Goal: Task Accomplishment & Management: Manage account settings

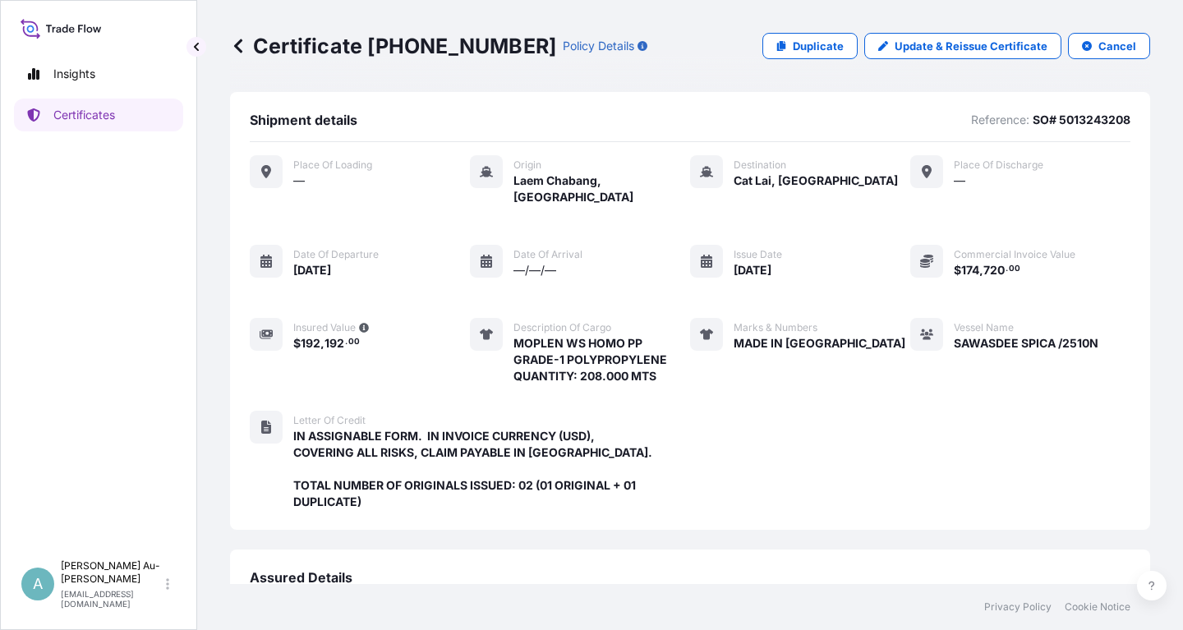
scroll to position [419, 0]
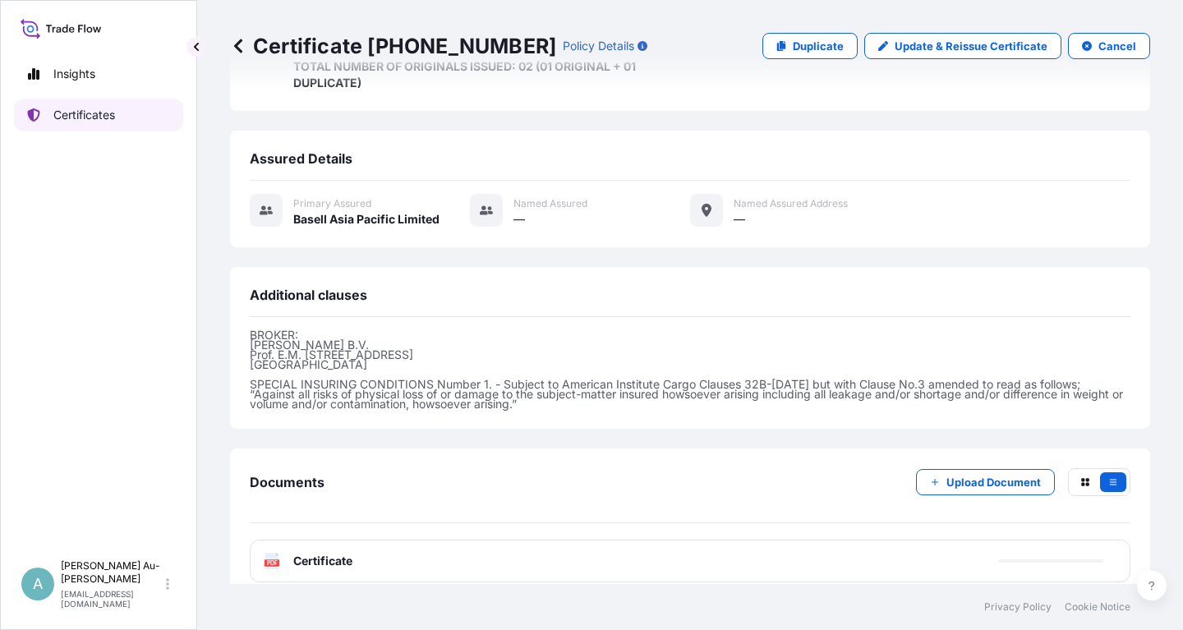
click at [120, 121] on link "Certificates" at bounding box center [98, 115] width 169 height 33
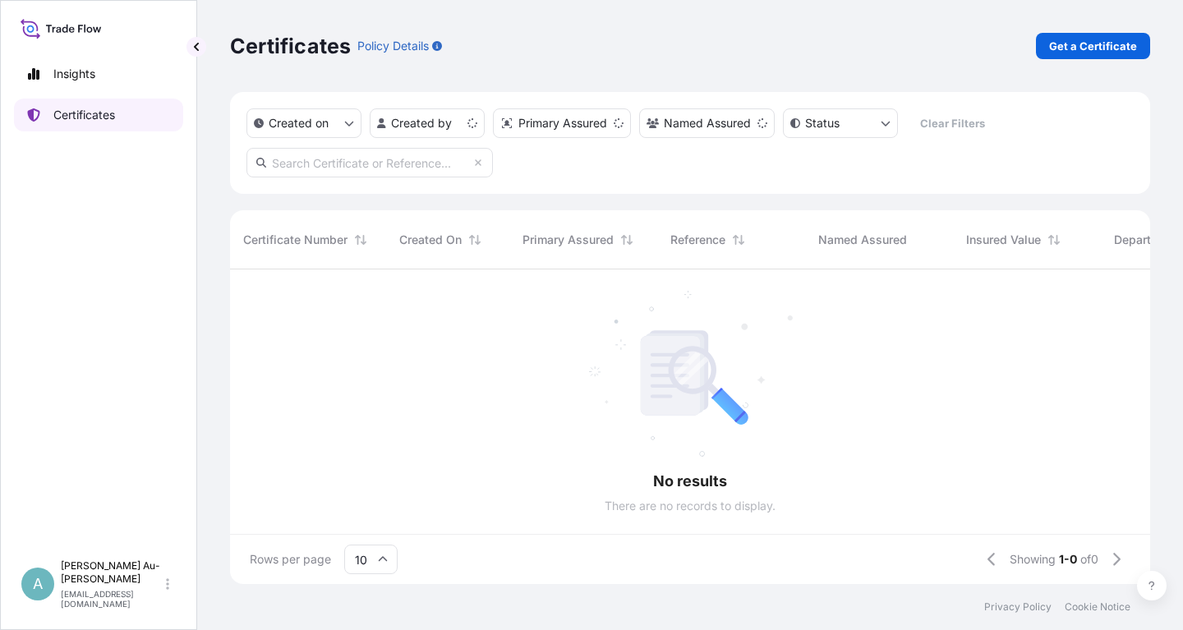
scroll to position [324, 920]
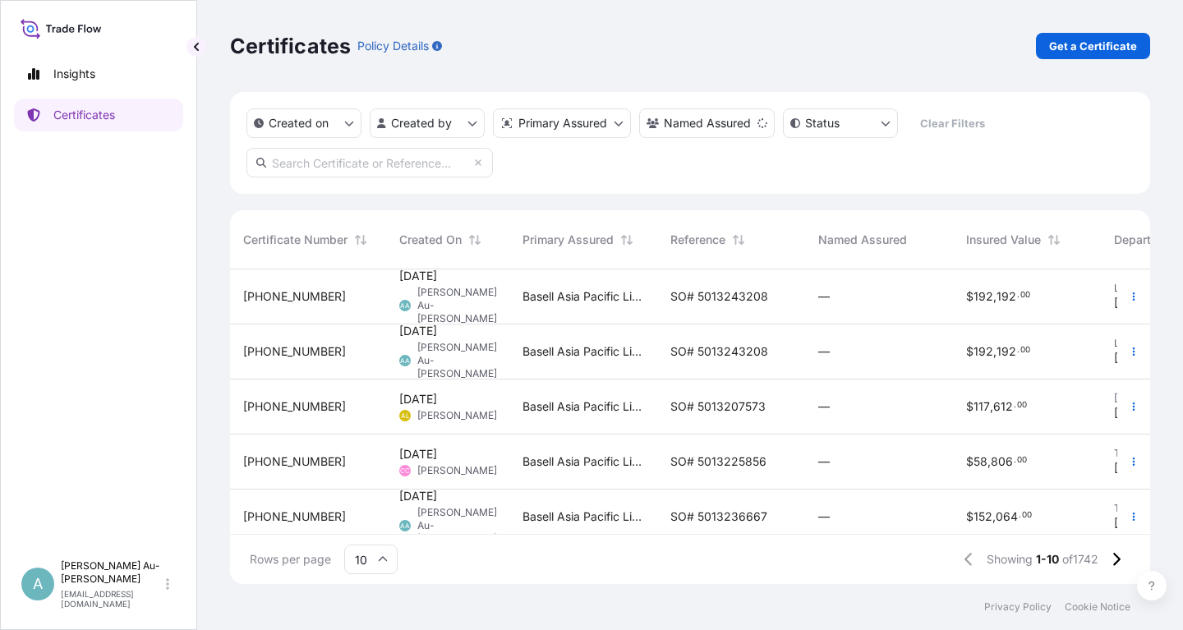
click at [340, 164] on input "text" at bounding box center [369, 163] width 246 height 30
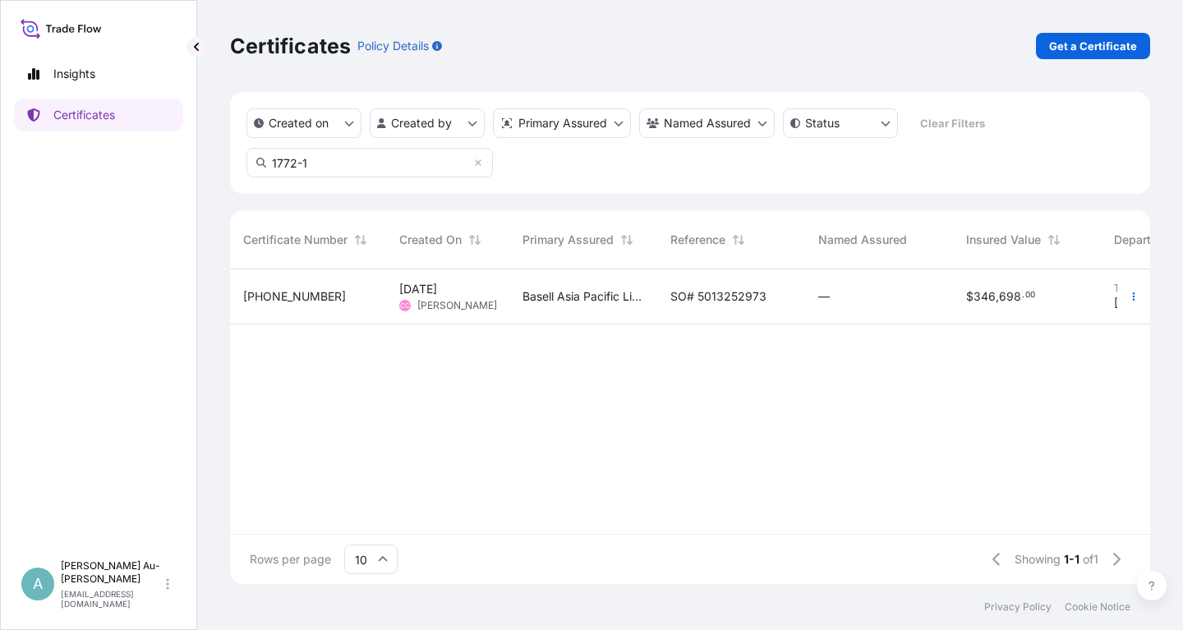
type input "1772-1"
click at [644, 300] on div "Basell Asia Pacific Limited" at bounding box center [583, 296] width 148 height 55
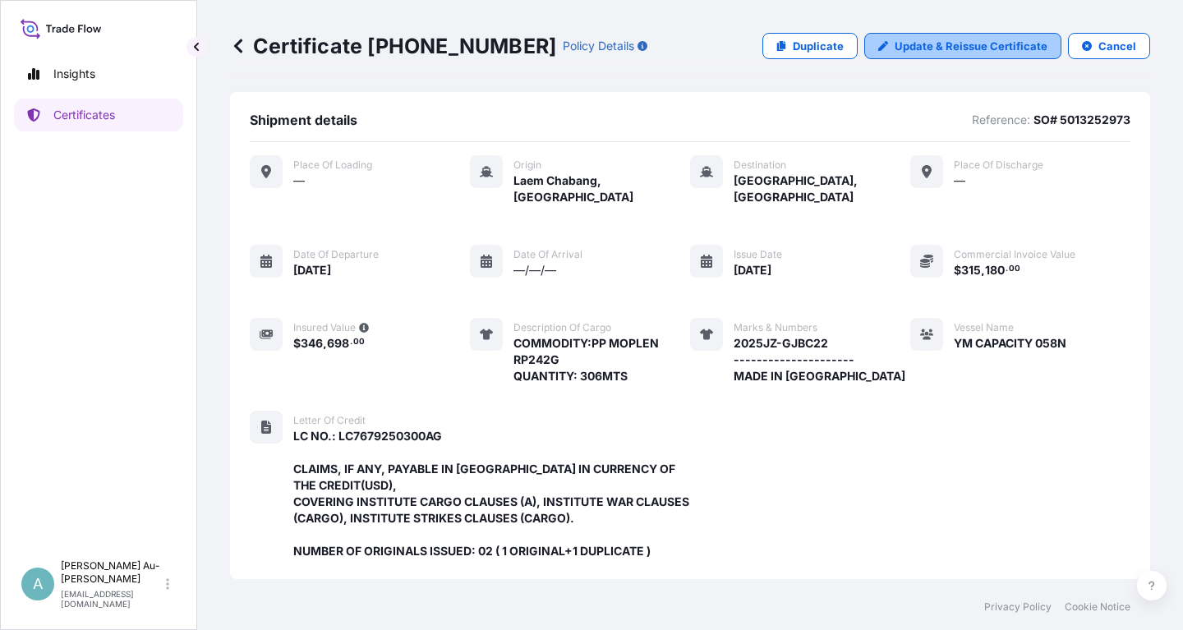
click at [984, 49] on p "Update & Reissue Certificate" at bounding box center [971, 46] width 153 height 16
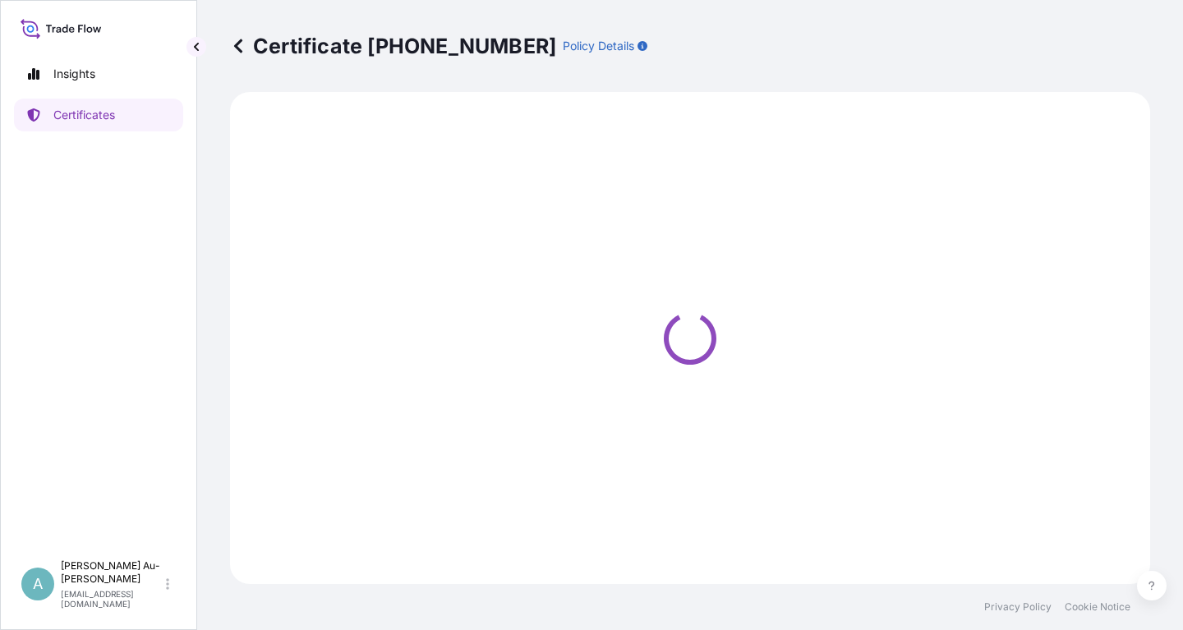
select select "Sea"
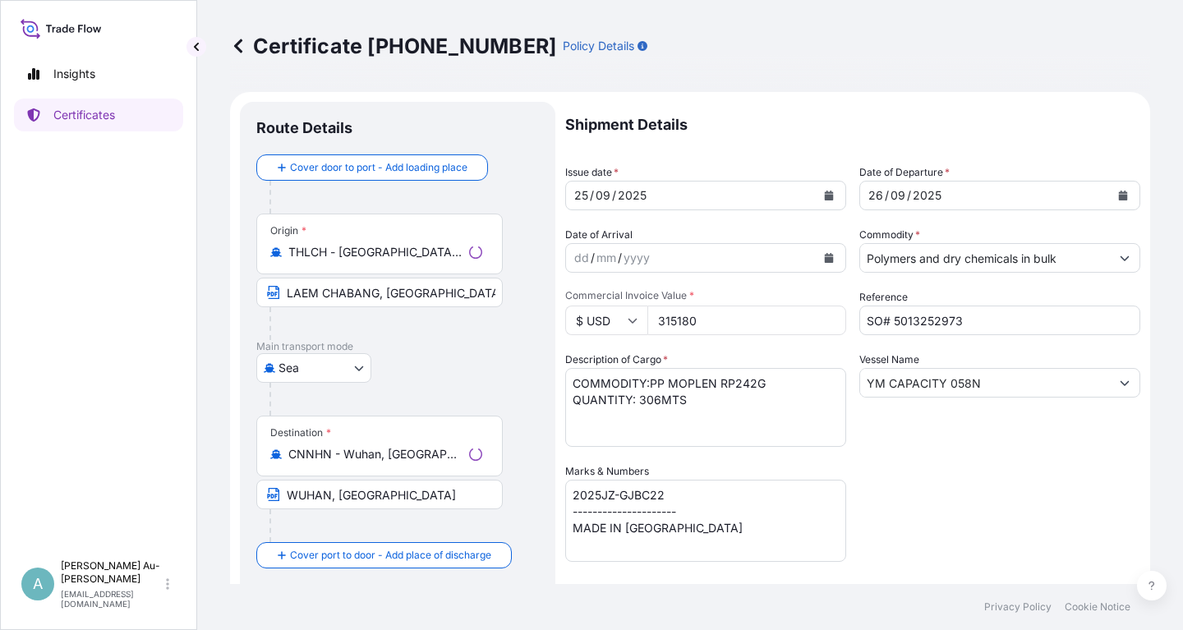
select select "32034"
click at [836, 201] on button "Calendar" at bounding box center [829, 195] width 26 height 26
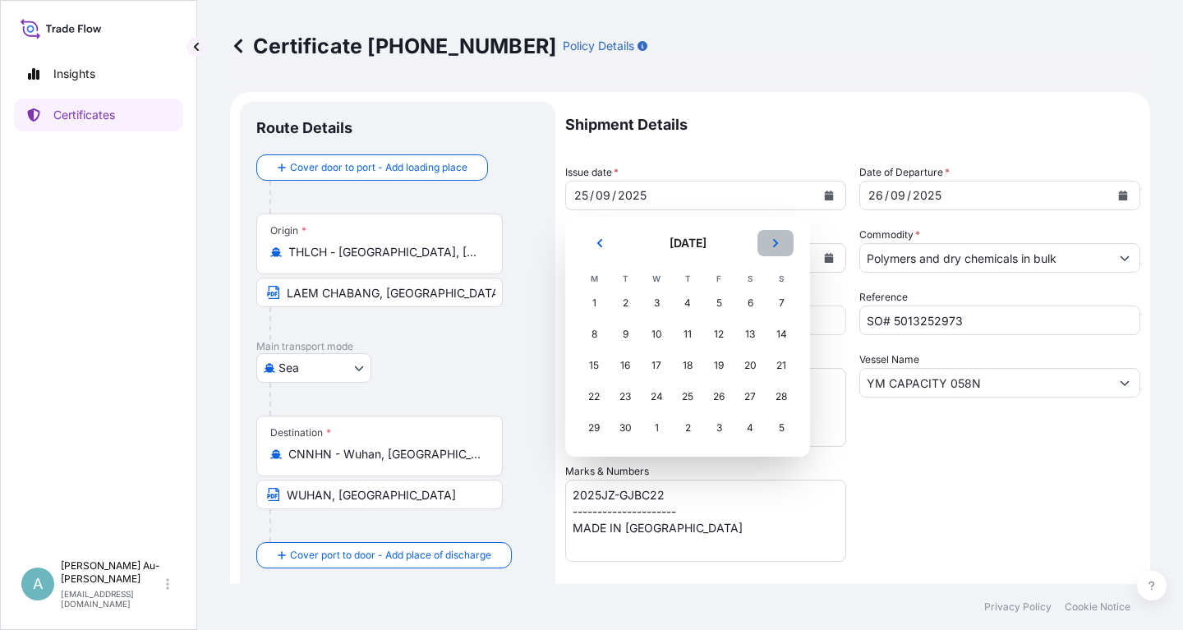
click at [781, 239] on button "Next" at bounding box center [776, 243] width 36 height 26
click at [782, 304] on div "5" at bounding box center [782, 303] width 30 height 30
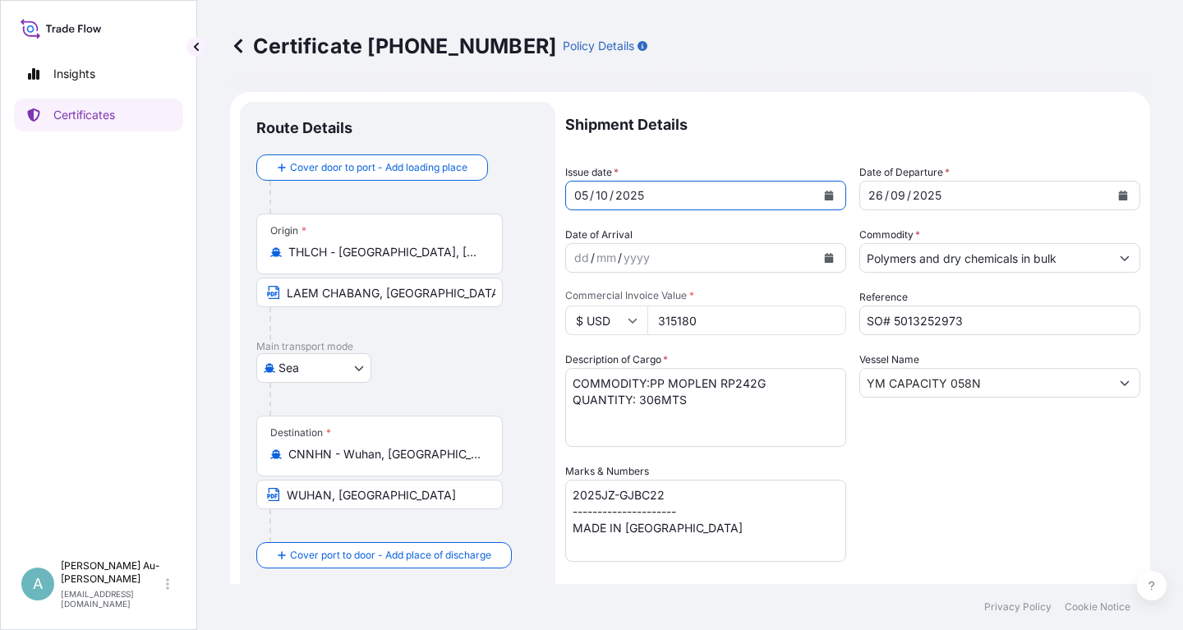
click at [1129, 195] on button "Calendar" at bounding box center [1123, 195] width 26 height 26
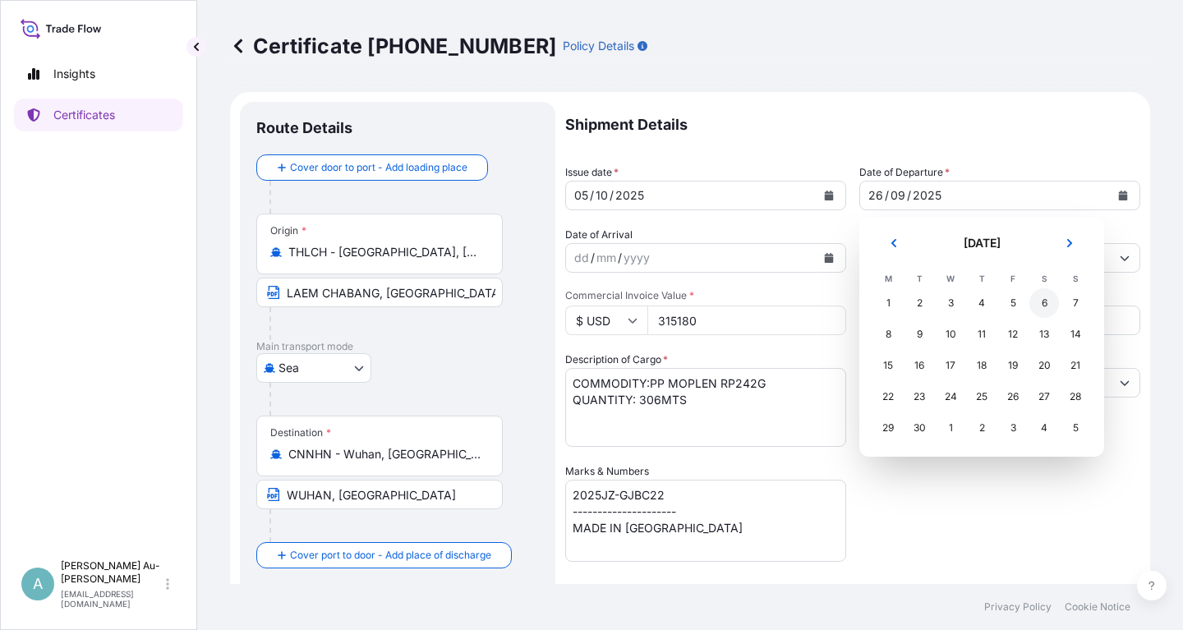
click at [1042, 299] on div "6" at bounding box center [1044, 303] width 30 height 30
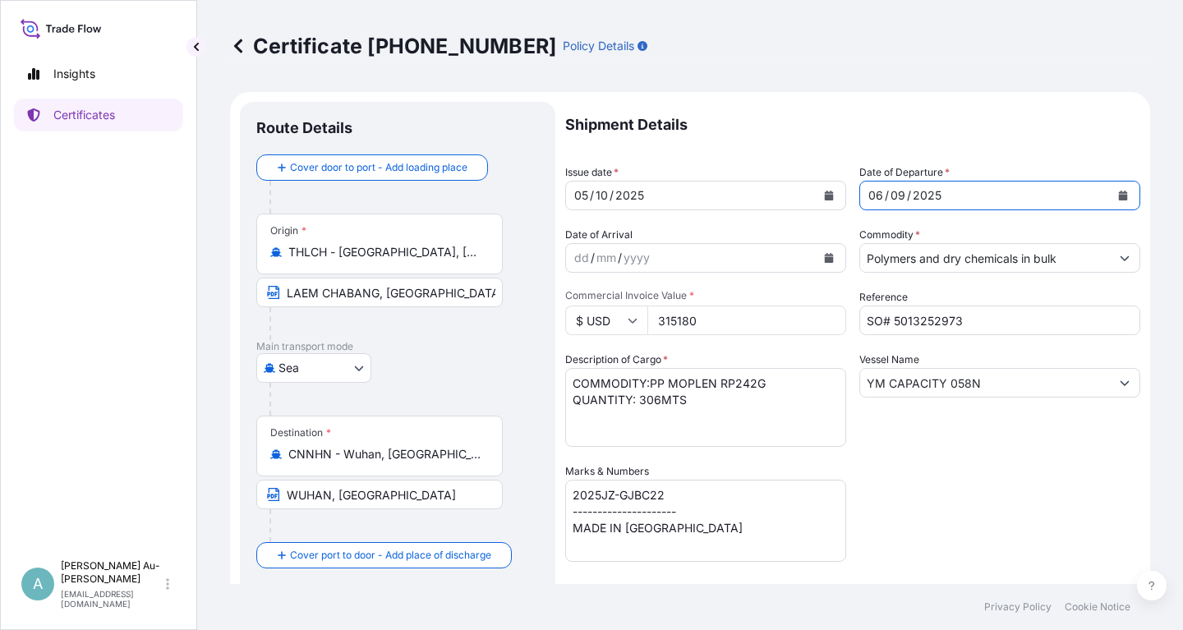
click at [1130, 193] on button "Calendar" at bounding box center [1123, 195] width 26 height 26
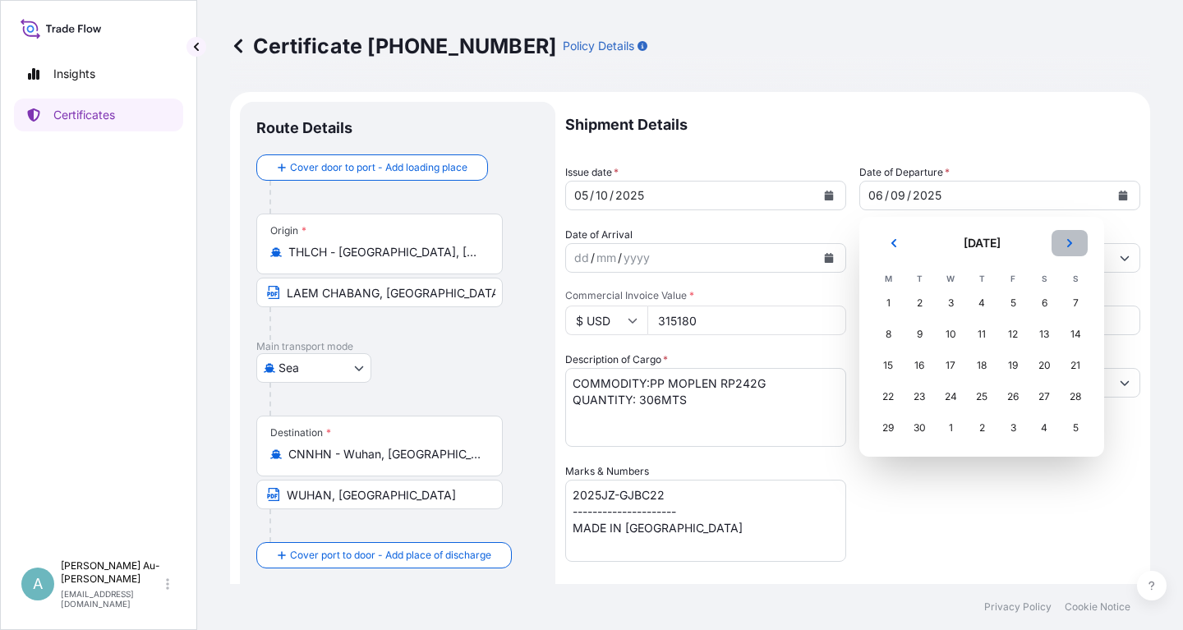
click at [1071, 242] on icon "Next" at bounding box center [1069, 243] width 5 height 8
click at [887, 340] on div "6" at bounding box center [888, 335] width 30 height 30
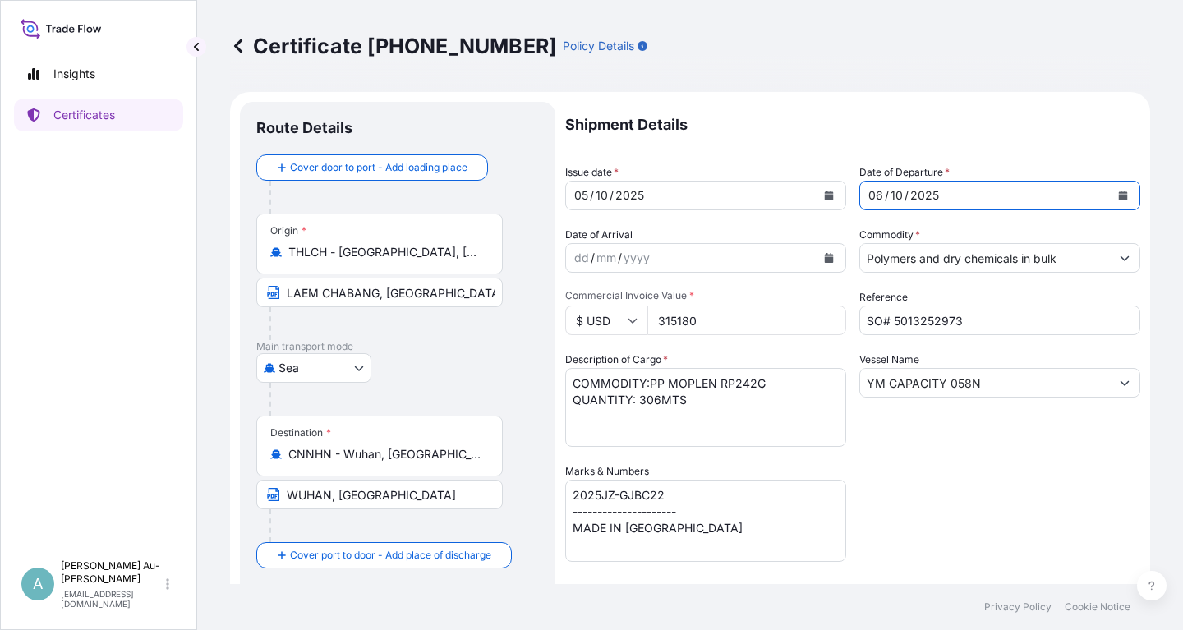
click at [1010, 515] on div "Shipment Details Issue date * [DATE] Date of Departure * [DATE] Date of Arrival…" at bounding box center [852, 524] width 575 height 845
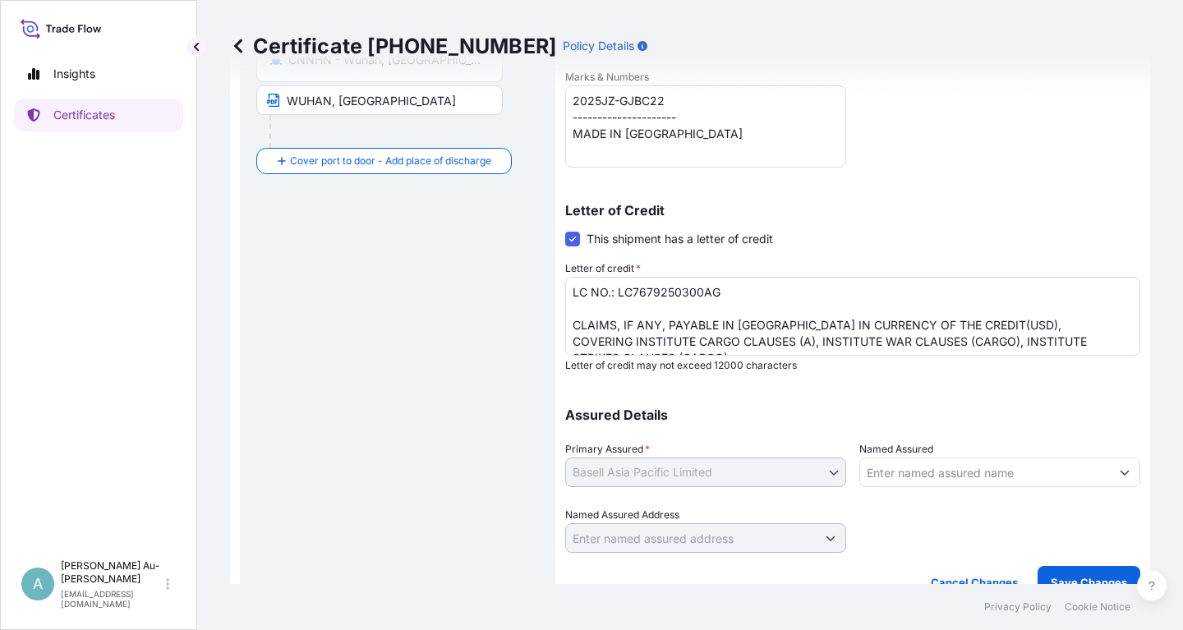
scroll to position [409, 0]
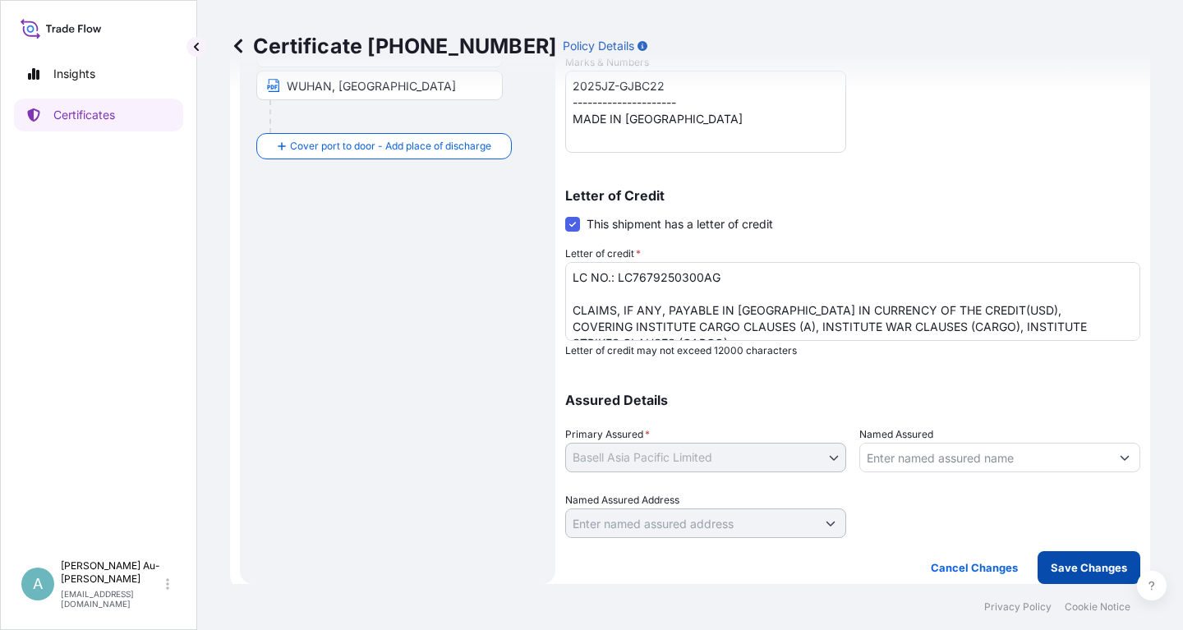
click at [1053, 568] on p "Save Changes" at bounding box center [1089, 568] width 76 height 16
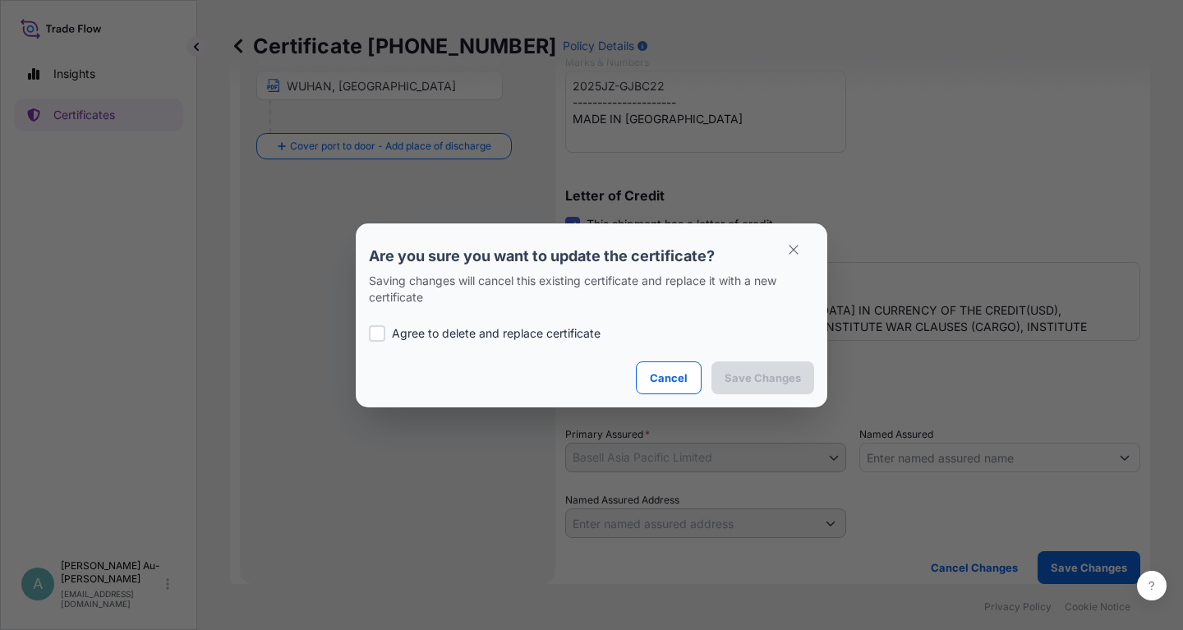
click at [423, 329] on p "Agree to delete and replace certificate" at bounding box center [496, 333] width 209 height 16
checkbox input "true"
click at [751, 366] on button "Save Changes" at bounding box center [763, 378] width 103 height 33
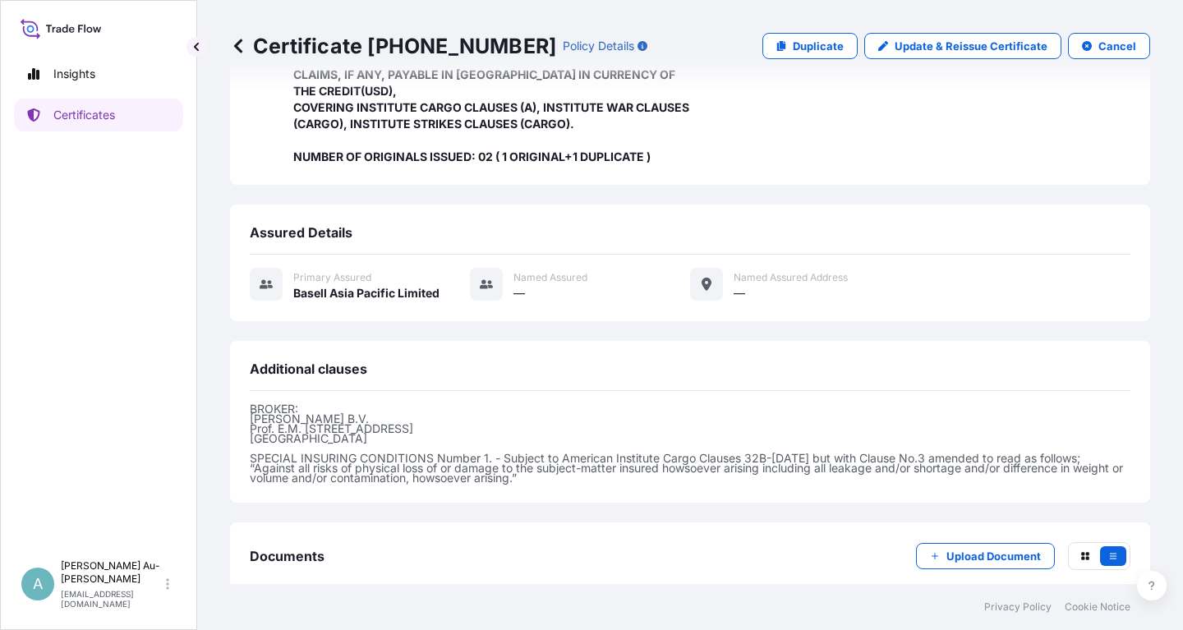
scroll to position [468, 0]
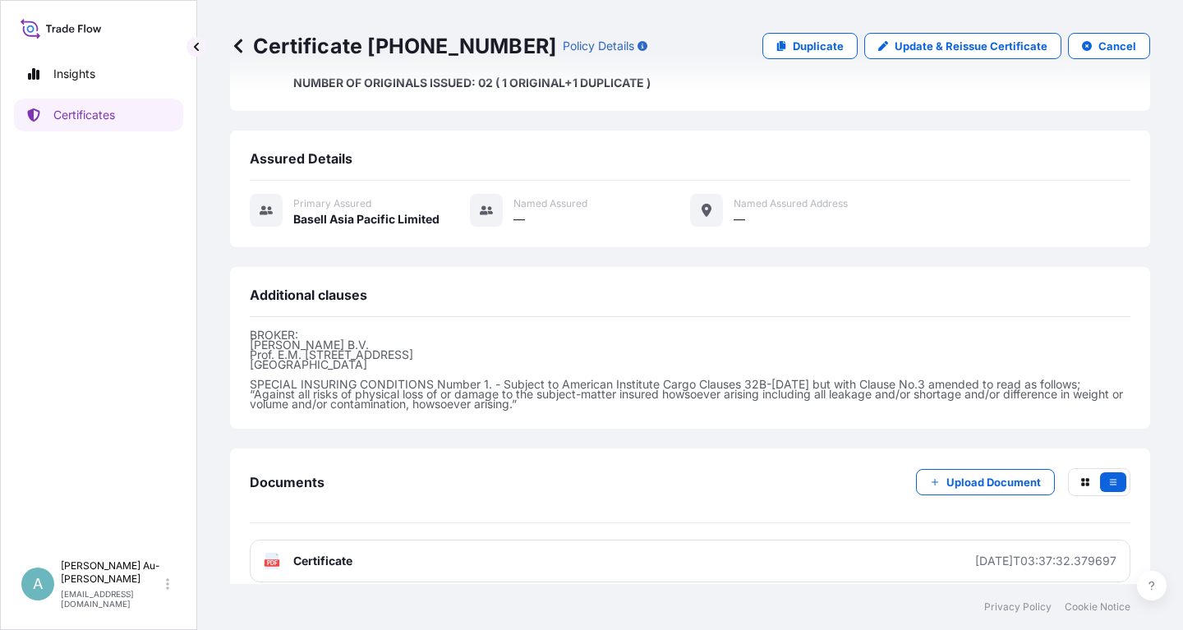
click at [532, 552] on link "PDF Certificate [DATE]T03:37:32.379697" at bounding box center [690, 561] width 881 height 43
click at [86, 123] on link "Certificates" at bounding box center [98, 115] width 169 height 33
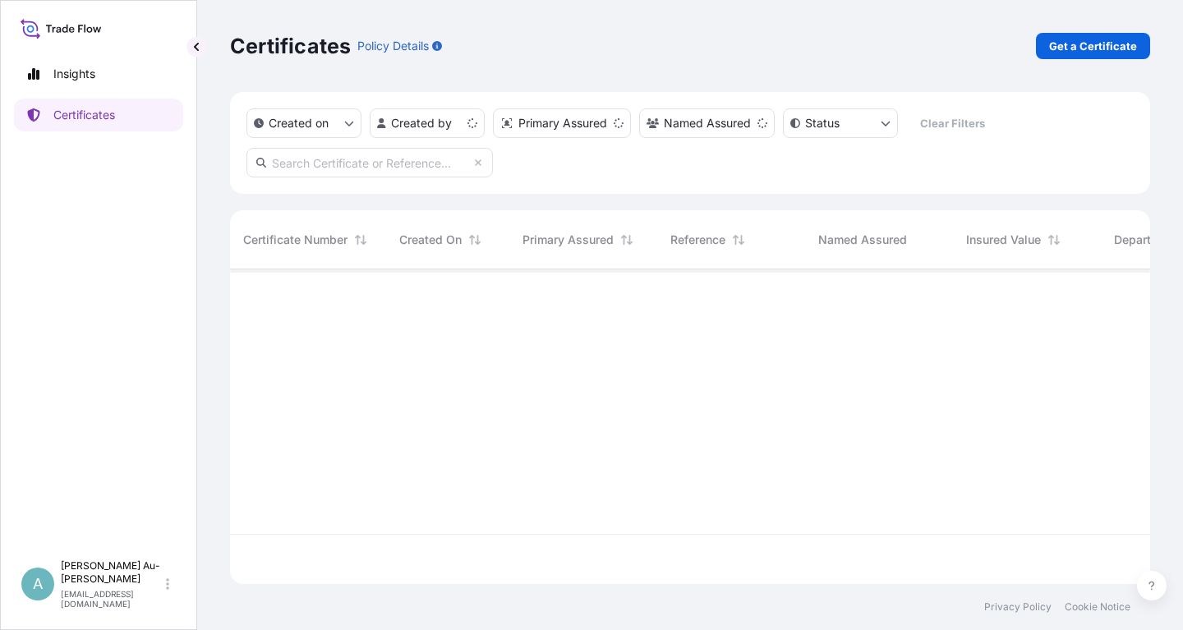
scroll to position [324, 920]
click at [435, 168] on input "text" at bounding box center [369, 163] width 246 height 30
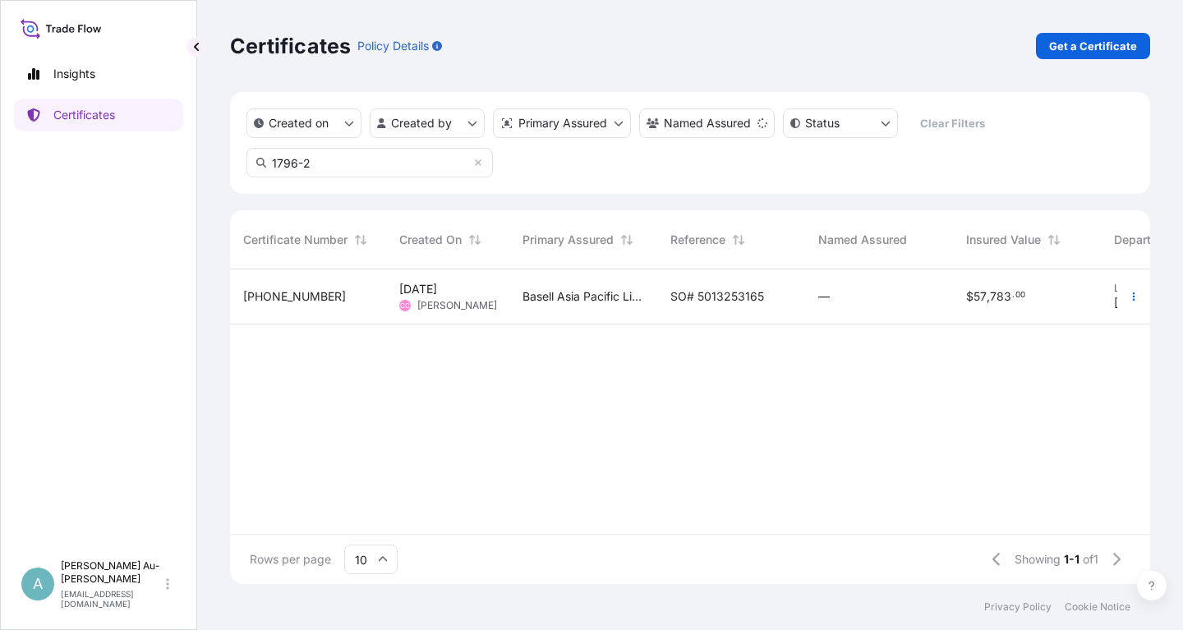
type input "1796-2"
click at [560, 302] on span "Basell Asia Pacific Limited" at bounding box center [584, 296] width 122 height 16
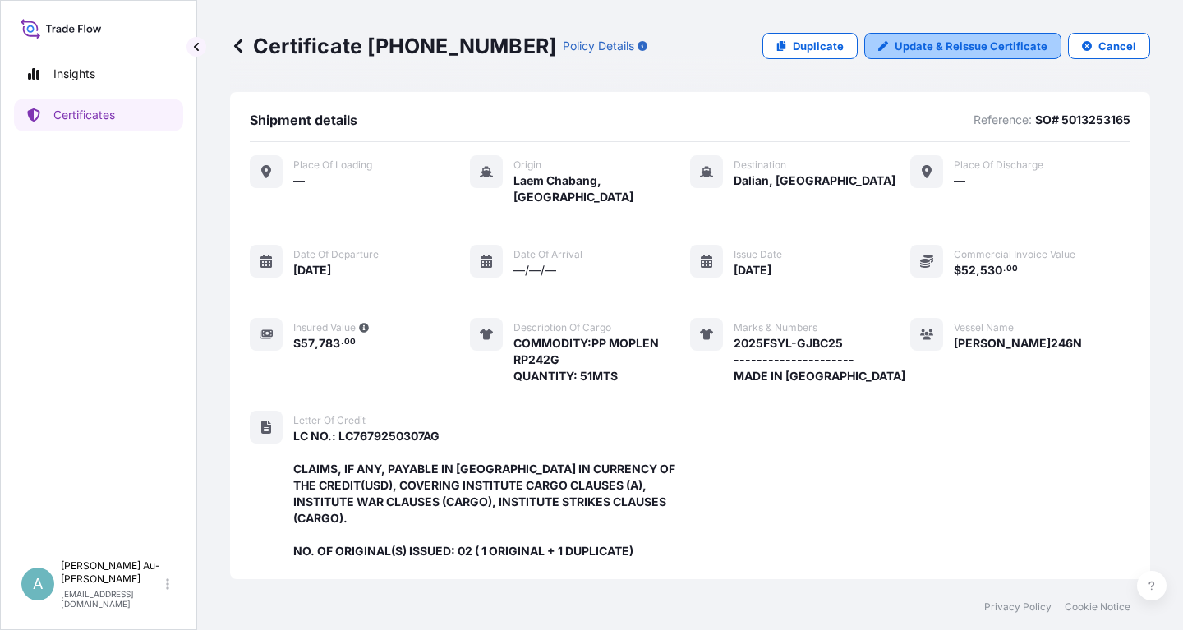
click at [955, 48] on p "Update & Reissue Certificate" at bounding box center [971, 46] width 153 height 16
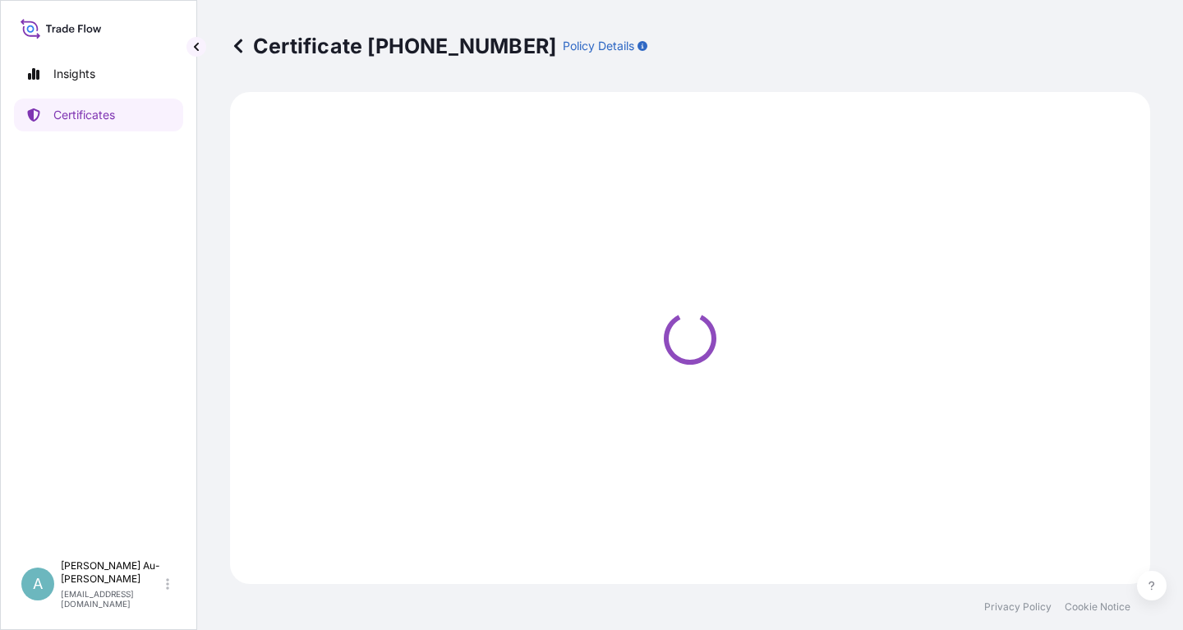
select select "Sea"
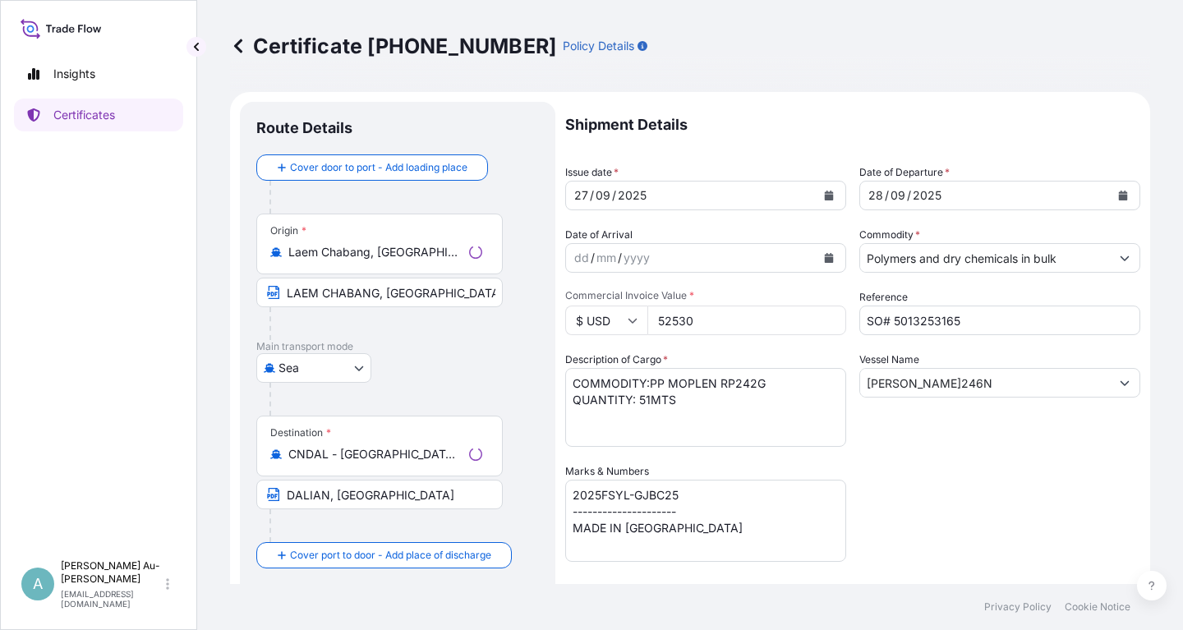
select select "32034"
click at [824, 196] on icon "Calendar" at bounding box center [829, 196] width 10 height 10
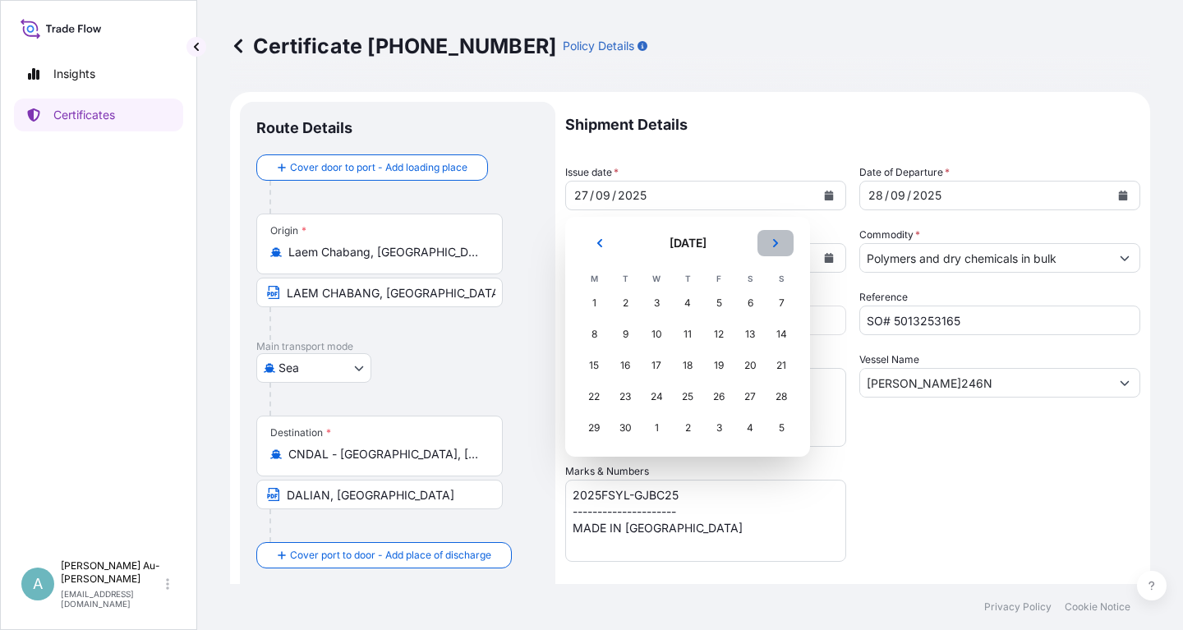
click at [778, 242] on icon "Next" at bounding box center [776, 243] width 10 height 10
click at [597, 334] on div "6" at bounding box center [594, 335] width 30 height 30
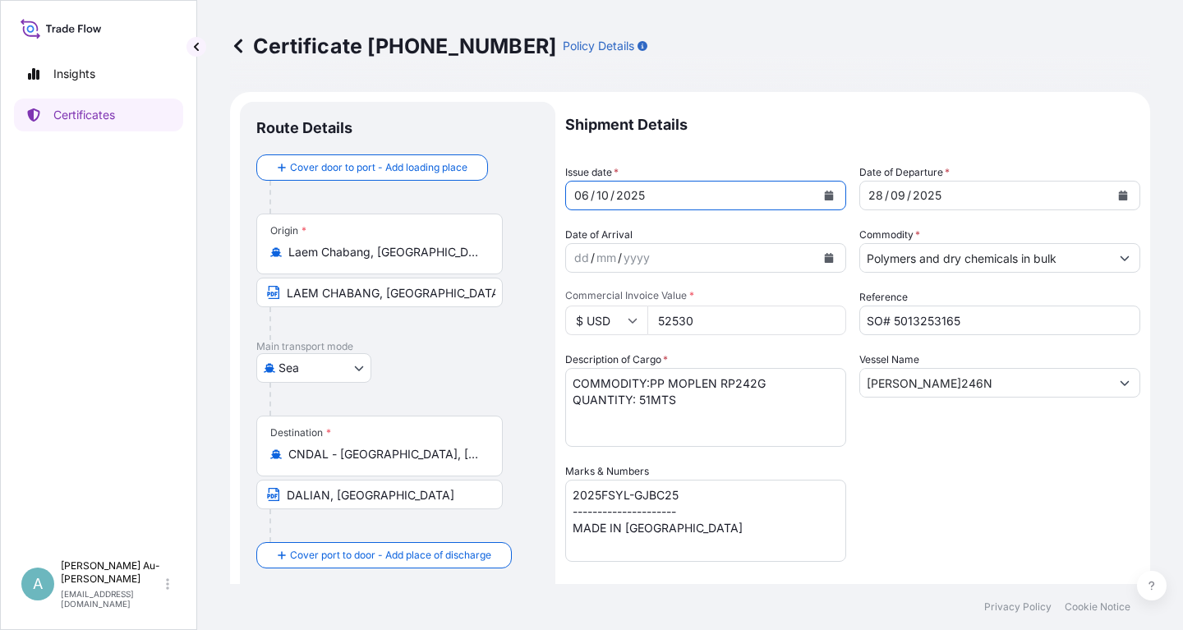
click at [1125, 199] on icon "Calendar" at bounding box center [1123, 196] width 9 height 10
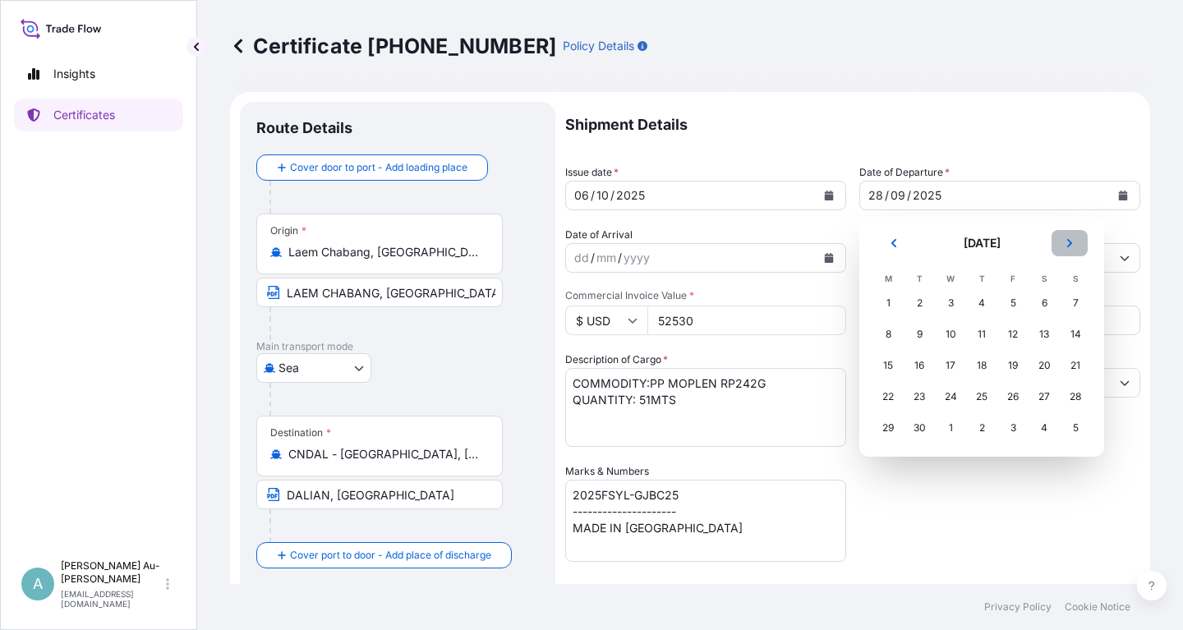
click at [1074, 242] on icon "Next" at bounding box center [1070, 243] width 10 height 10
click at [920, 338] on div "7" at bounding box center [920, 335] width 30 height 30
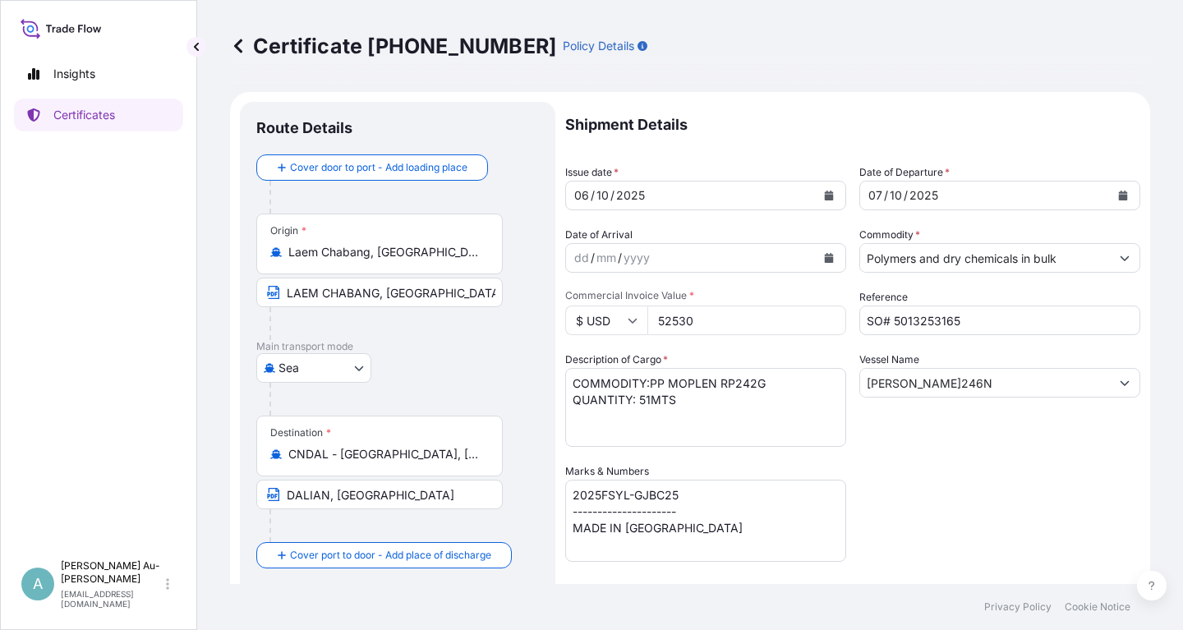
click at [942, 488] on div "Shipment Details Issue date * [DATE] Date of Departure * [DATE] Date of Arrival…" at bounding box center [852, 524] width 575 height 845
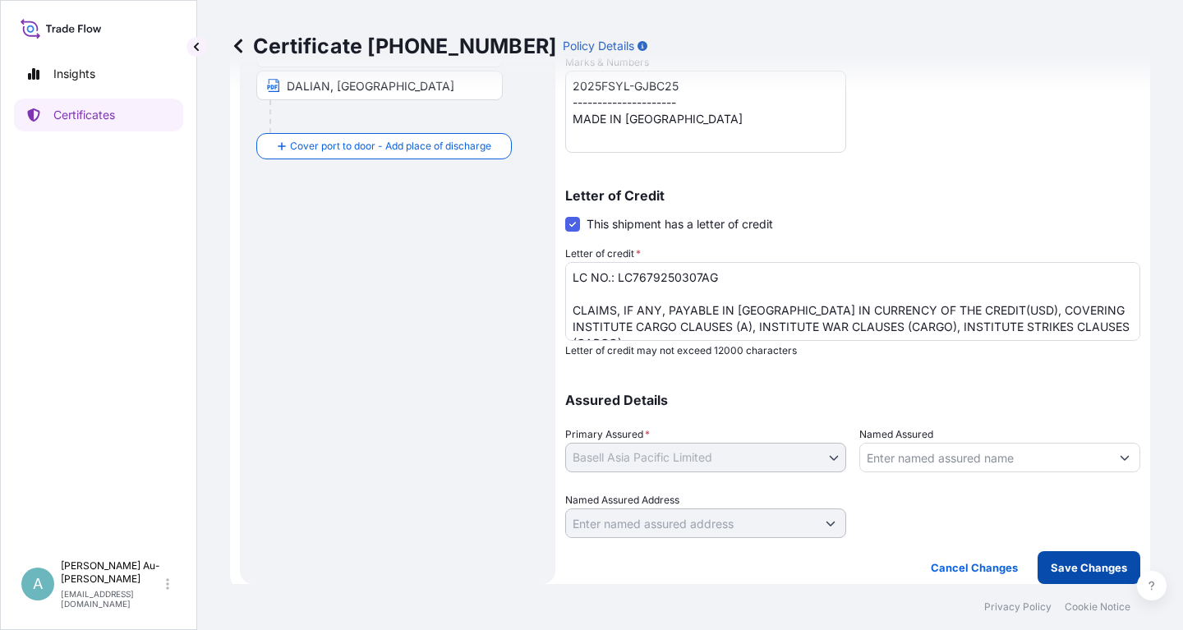
click at [1074, 576] on button "Save Changes" at bounding box center [1089, 567] width 103 height 33
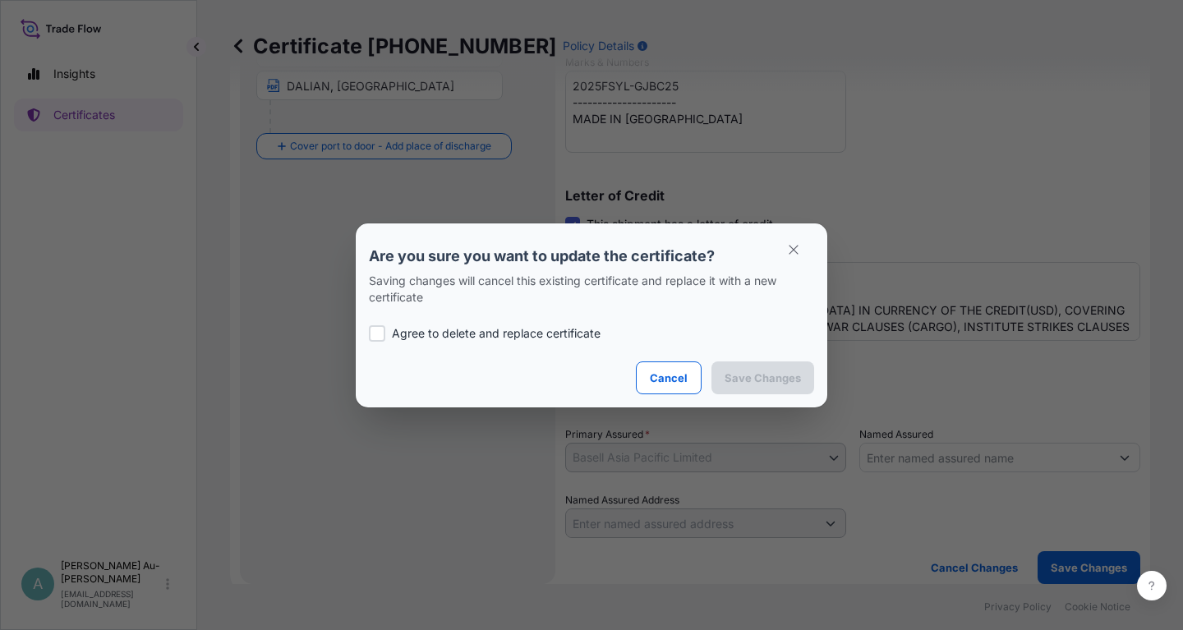
click at [437, 342] on div "Agree to delete and replace certificate" at bounding box center [591, 334] width 445 height 56
click at [507, 339] on p "Agree to delete and replace certificate" at bounding box center [496, 333] width 209 height 16
checkbox input "true"
click at [770, 383] on p "Save Changes" at bounding box center [763, 378] width 76 height 16
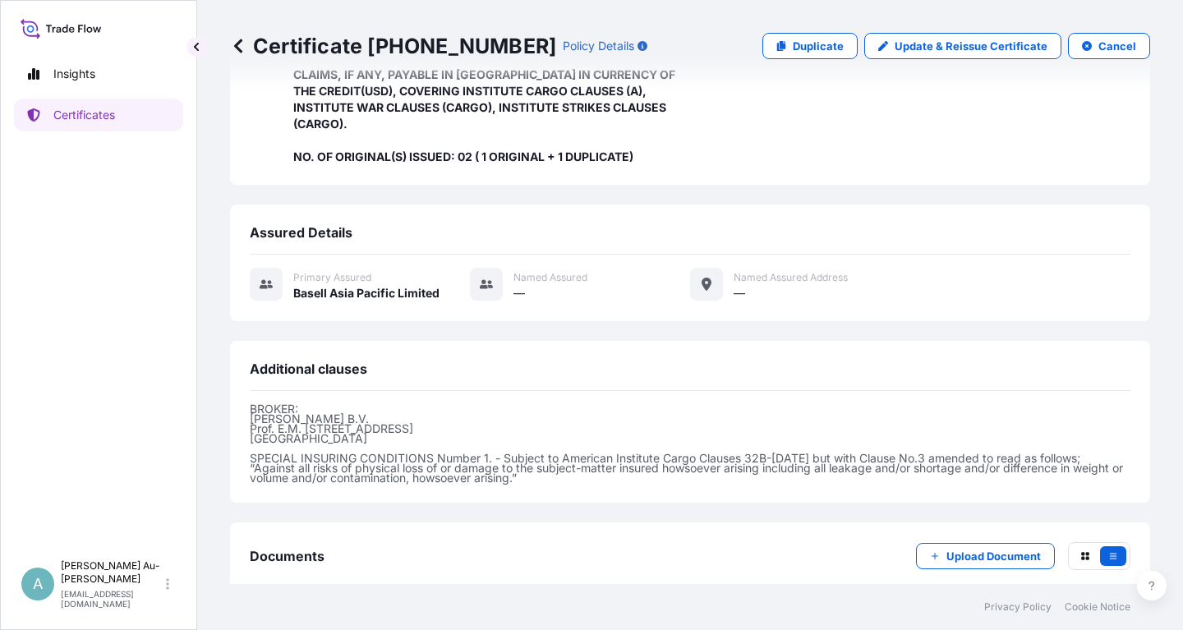
scroll to position [452, 0]
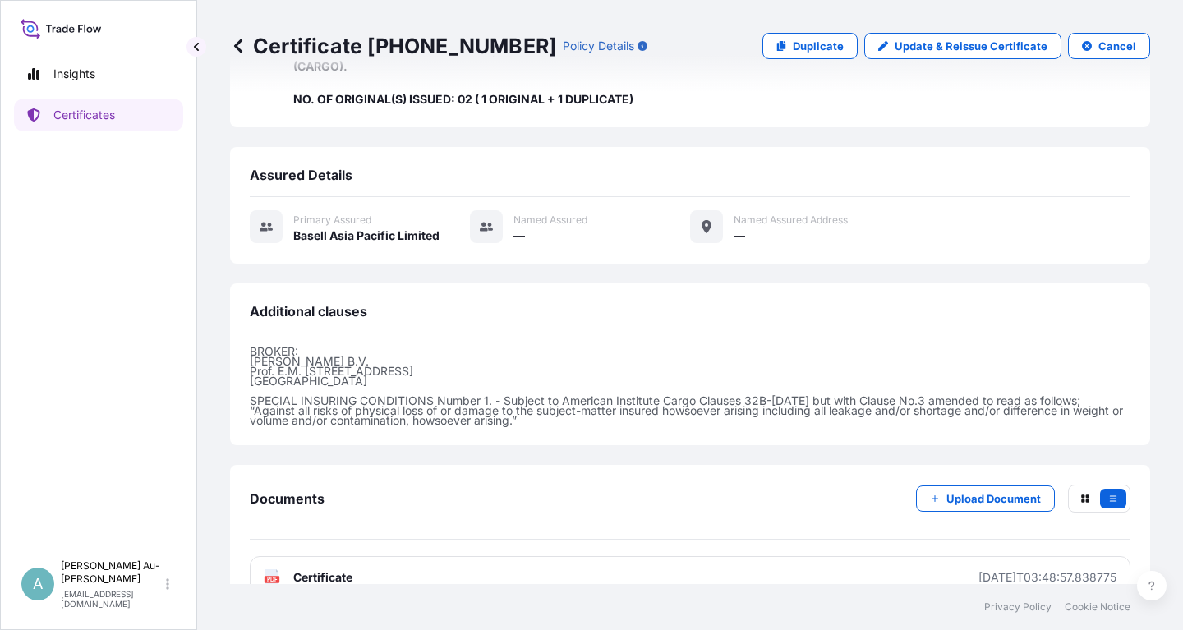
click at [315, 569] on span "Certificate" at bounding box center [322, 577] width 59 height 16
click at [75, 118] on p "Certificates" at bounding box center [84, 115] width 62 height 16
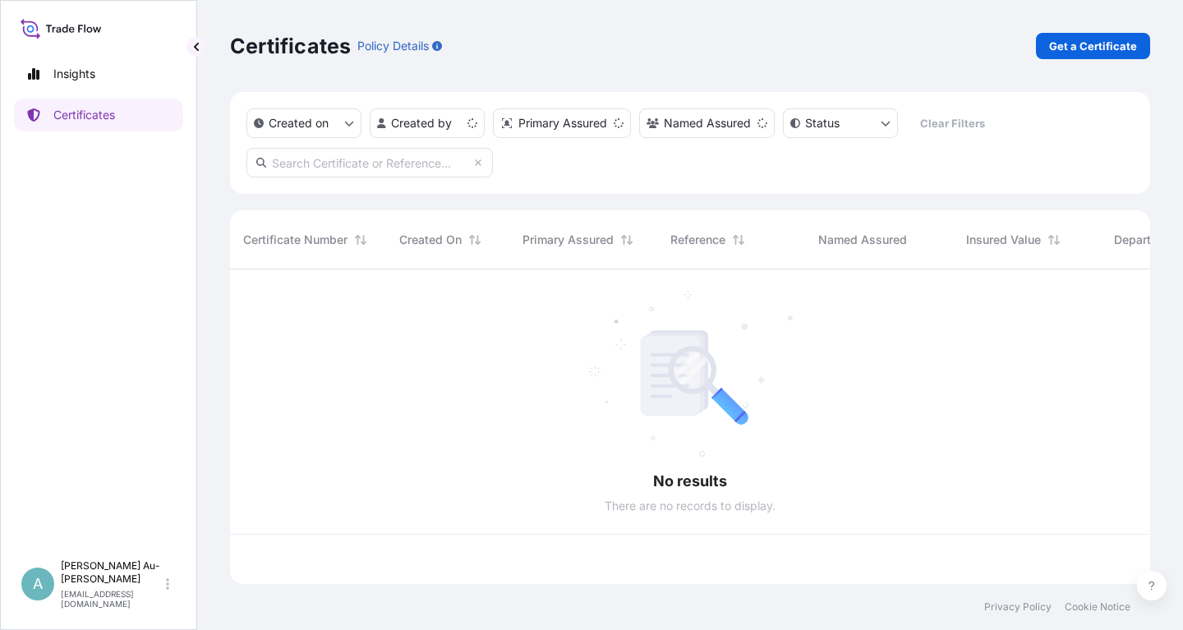
scroll to position [324, 920]
click at [375, 166] on input "text" at bounding box center [369, 163] width 246 height 30
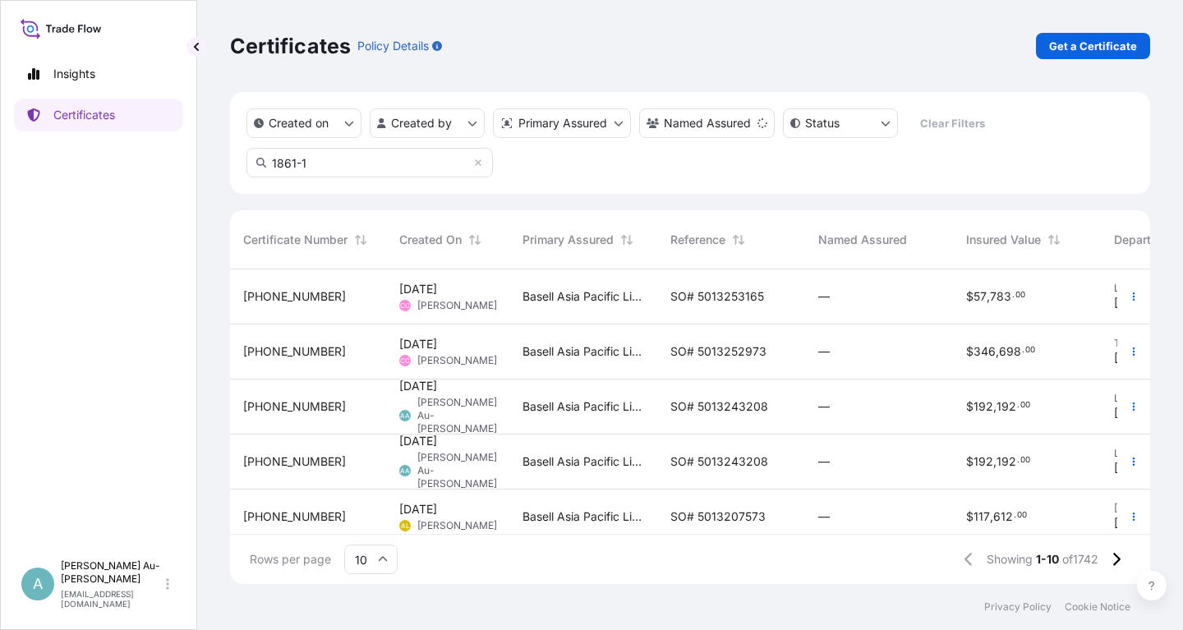
type input "1861-1"
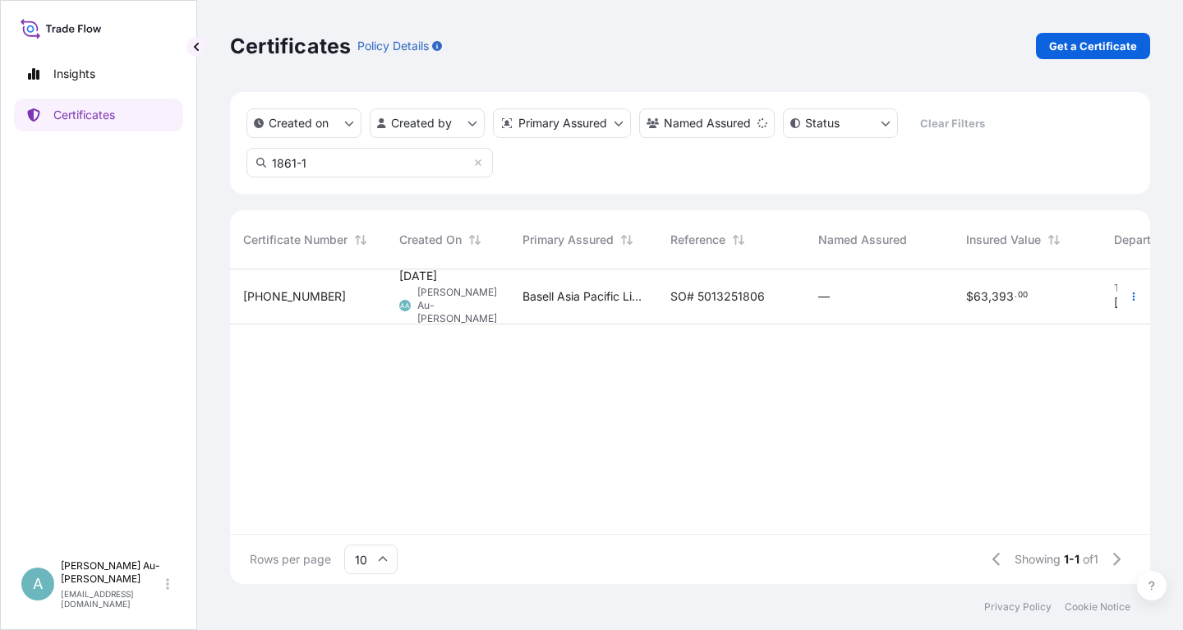
click at [363, 169] on input "1861-1" at bounding box center [369, 163] width 246 height 30
click at [725, 302] on span "SO# 5013251806" at bounding box center [717, 296] width 94 height 16
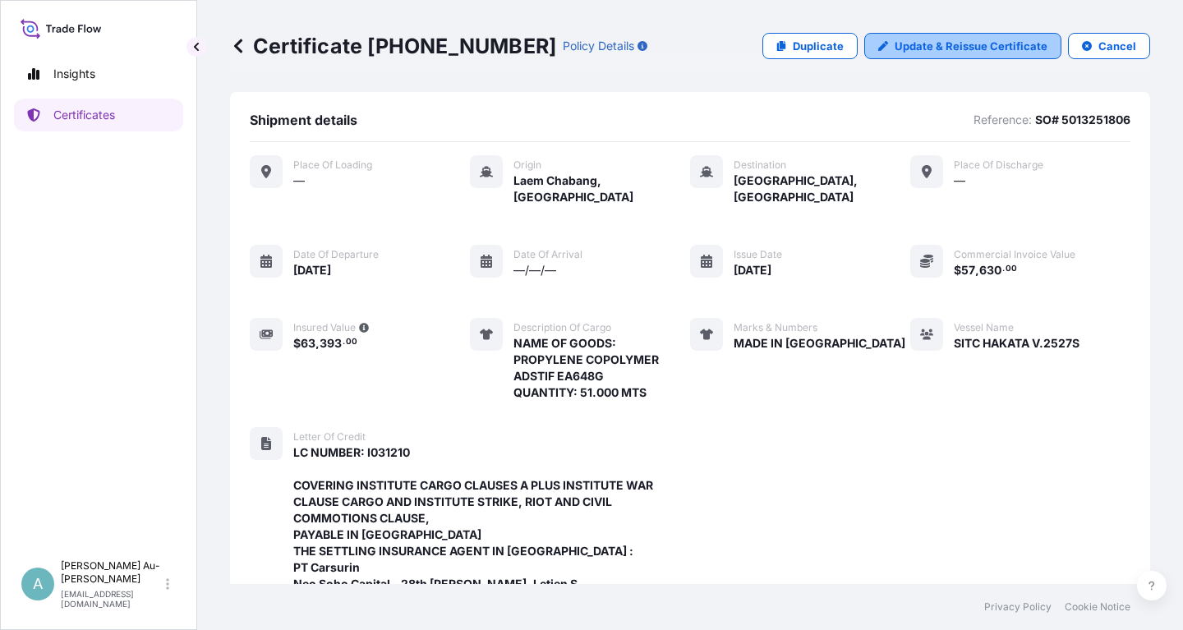
click at [964, 47] on p "Update & Reissue Certificate" at bounding box center [971, 46] width 153 height 16
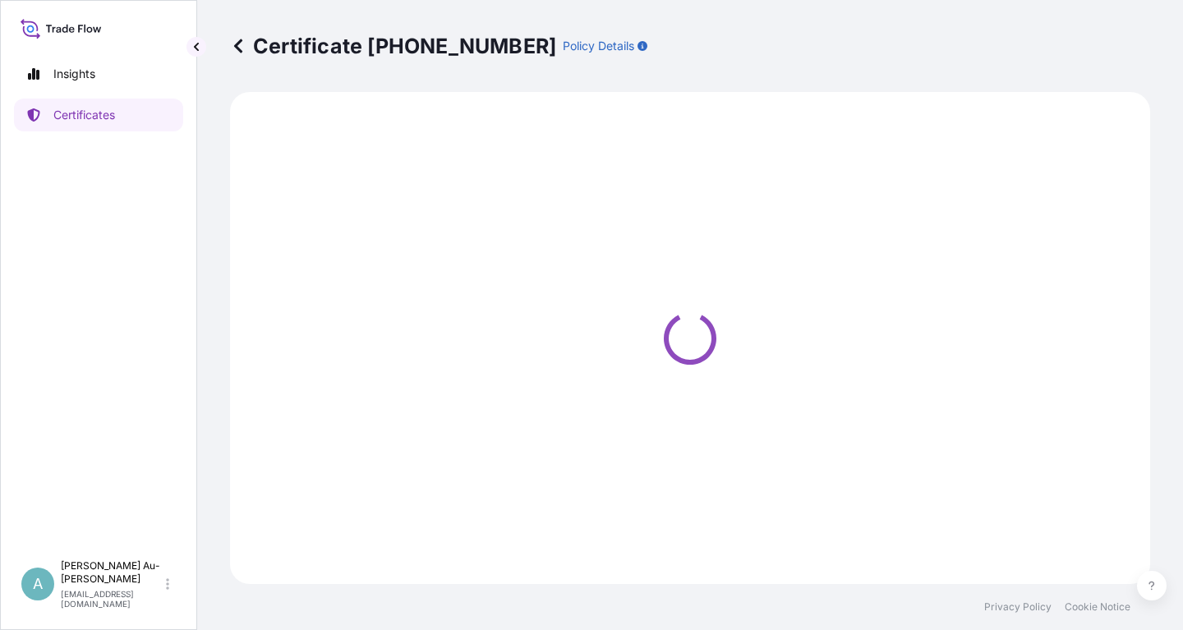
select select "Sea"
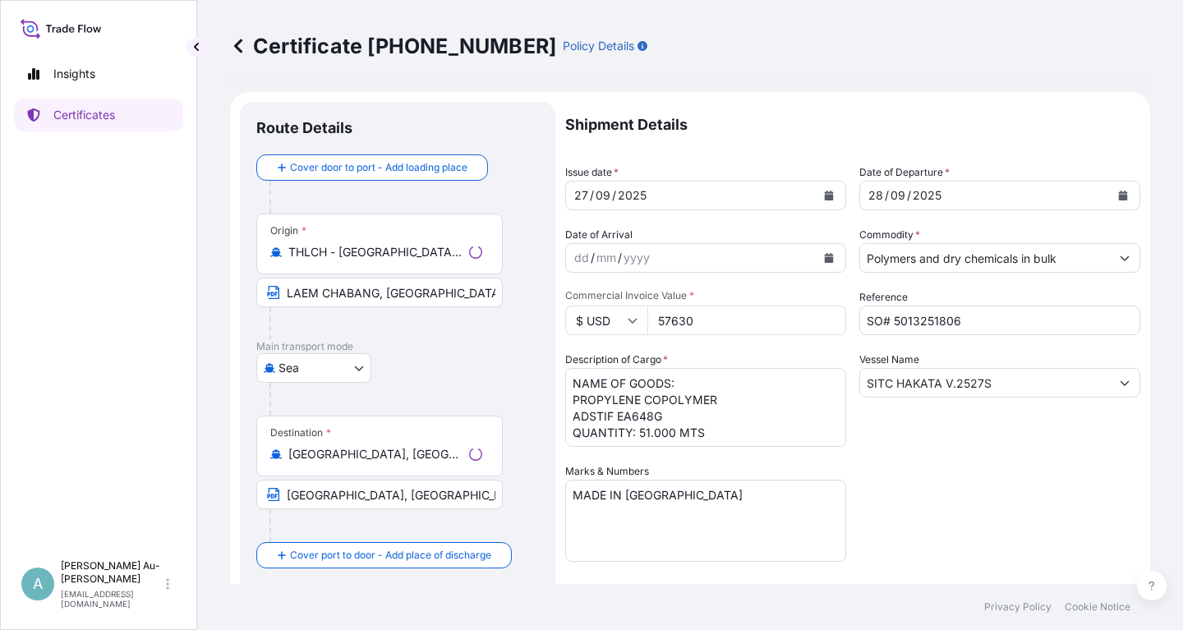
select select "32034"
click at [840, 194] on button "Calendar" at bounding box center [829, 195] width 26 height 26
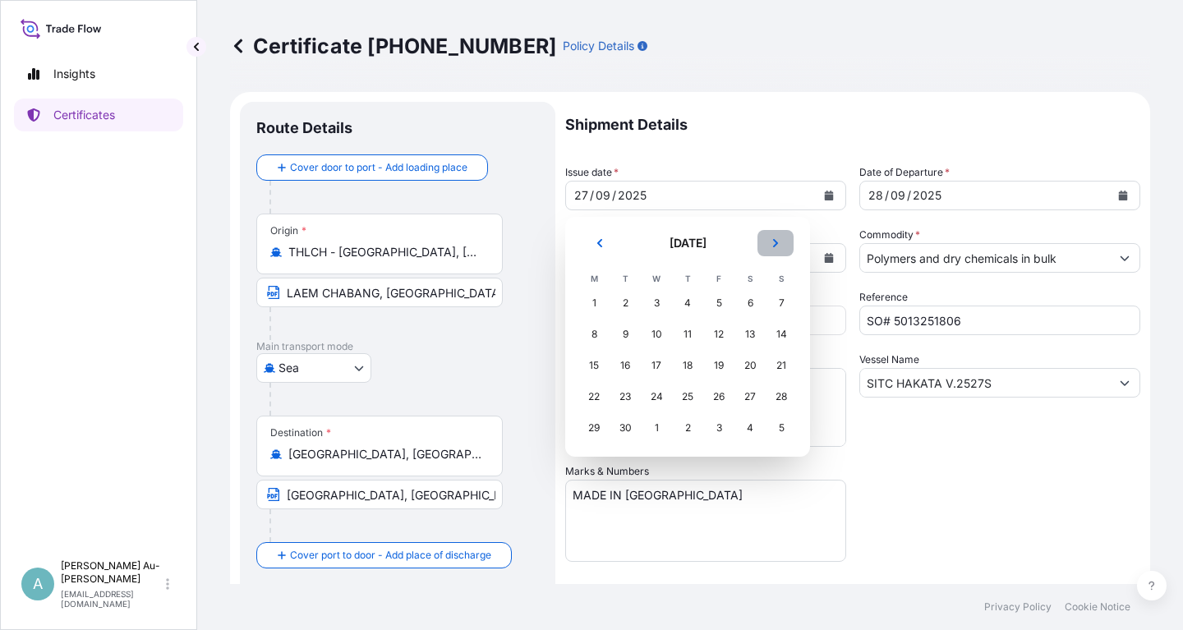
click at [772, 246] on icon "Next" at bounding box center [776, 243] width 10 height 10
click at [726, 308] on div "3" at bounding box center [719, 303] width 30 height 30
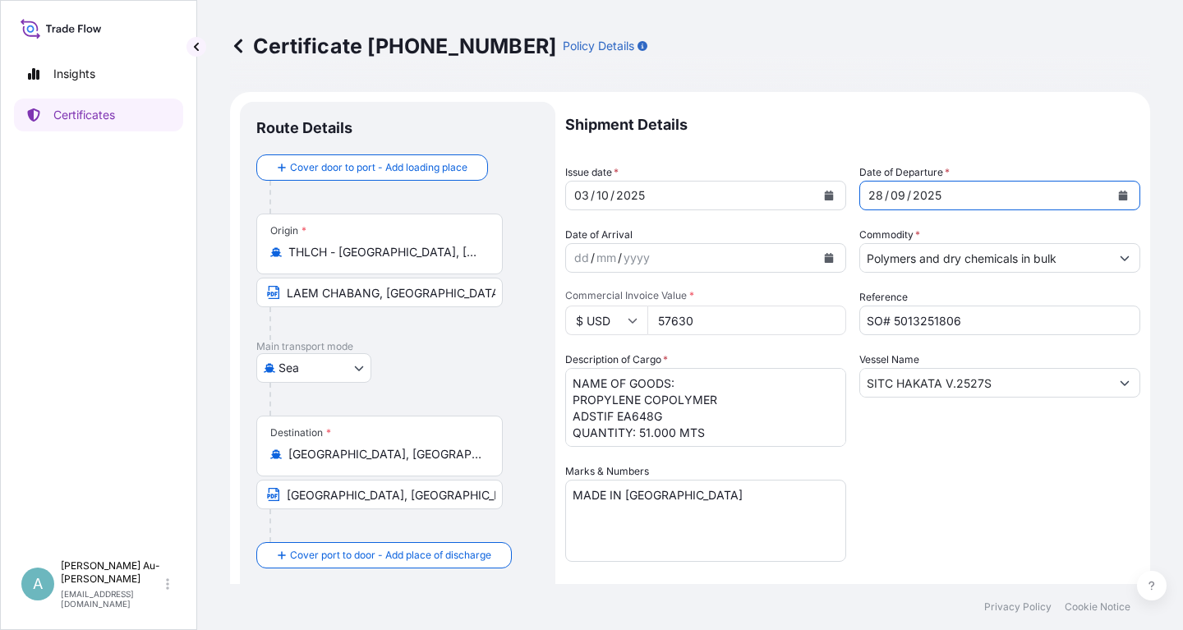
click at [1131, 196] on button "Calendar" at bounding box center [1123, 195] width 26 height 26
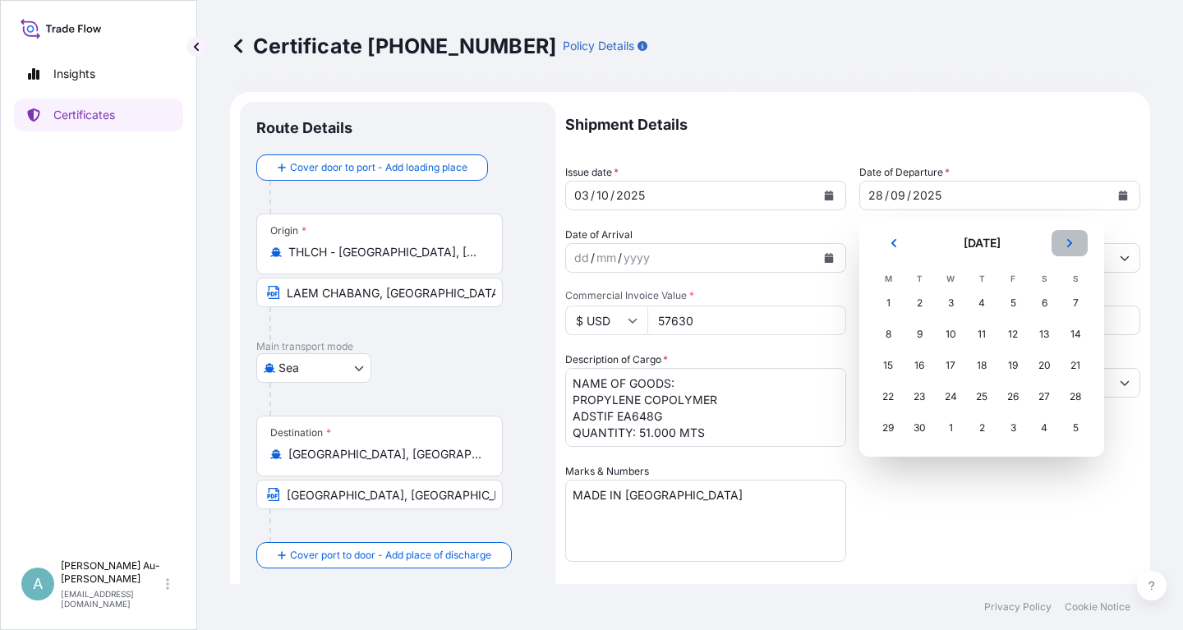
click at [1066, 240] on icon "Next" at bounding box center [1070, 243] width 10 height 10
click at [1047, 306] on div "4" at bounding box center [1044, 303] width 30 height 30
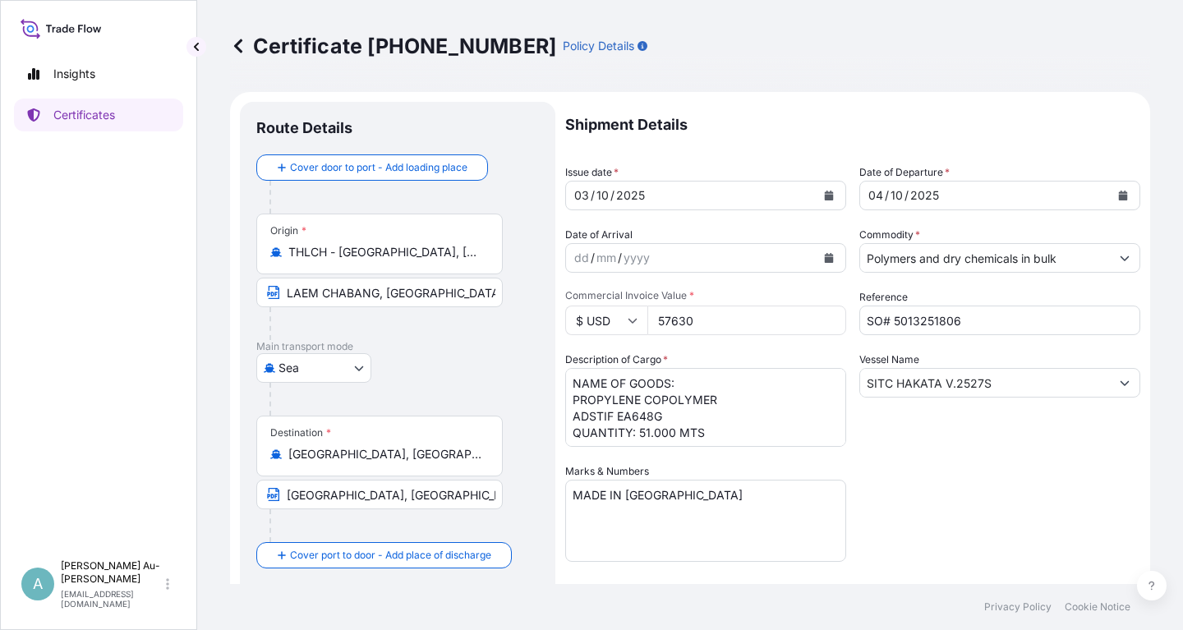
click at [925, 507] on div "Shipment Details Issue date * [DATE] Date of Departure * [DATE] Date of Arrival…" at bounding box center [852, 524] width 575 height 845
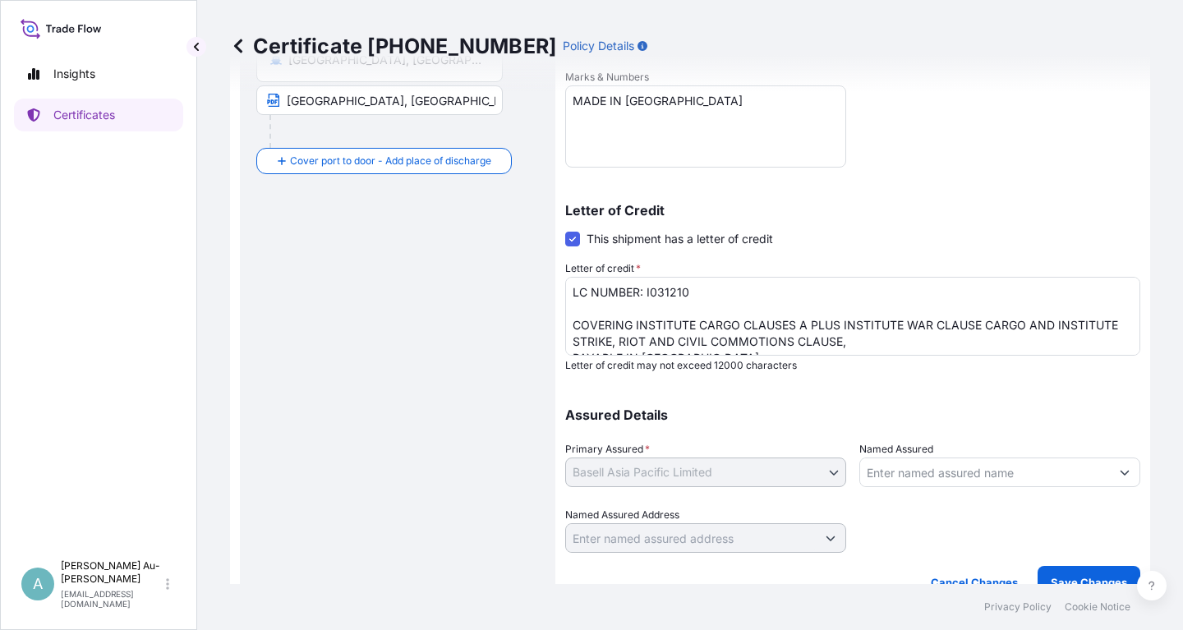
scroll to position [409, 0]
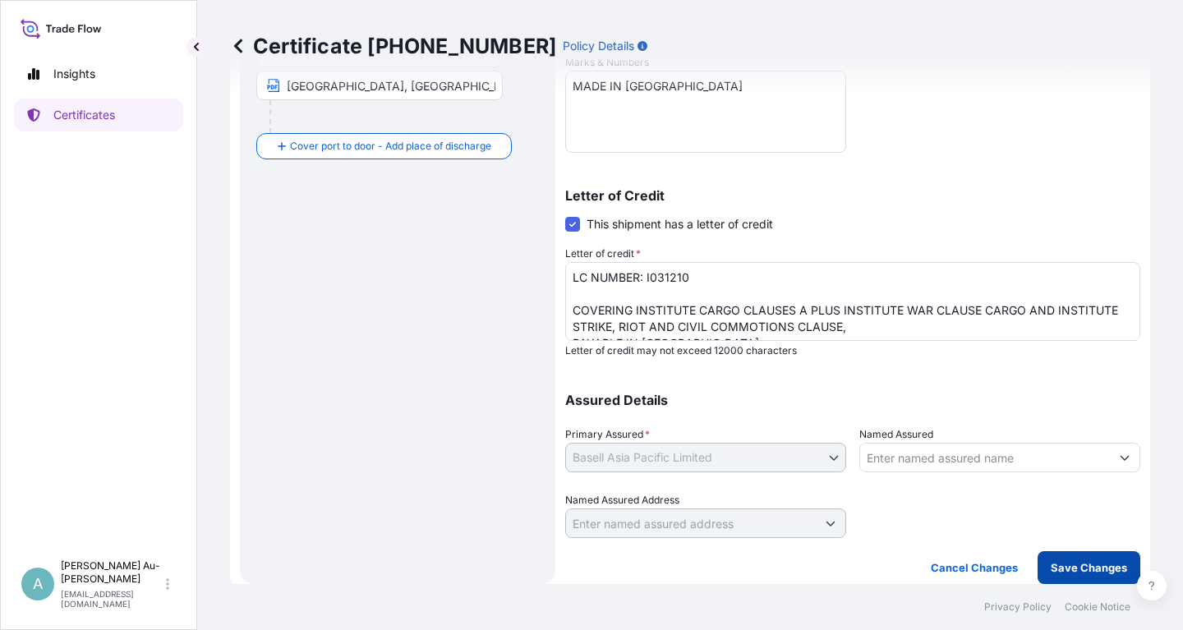
click at [1069, 567] on p "Save Changes" at bounding box center [1089, 568] width 76 height 16
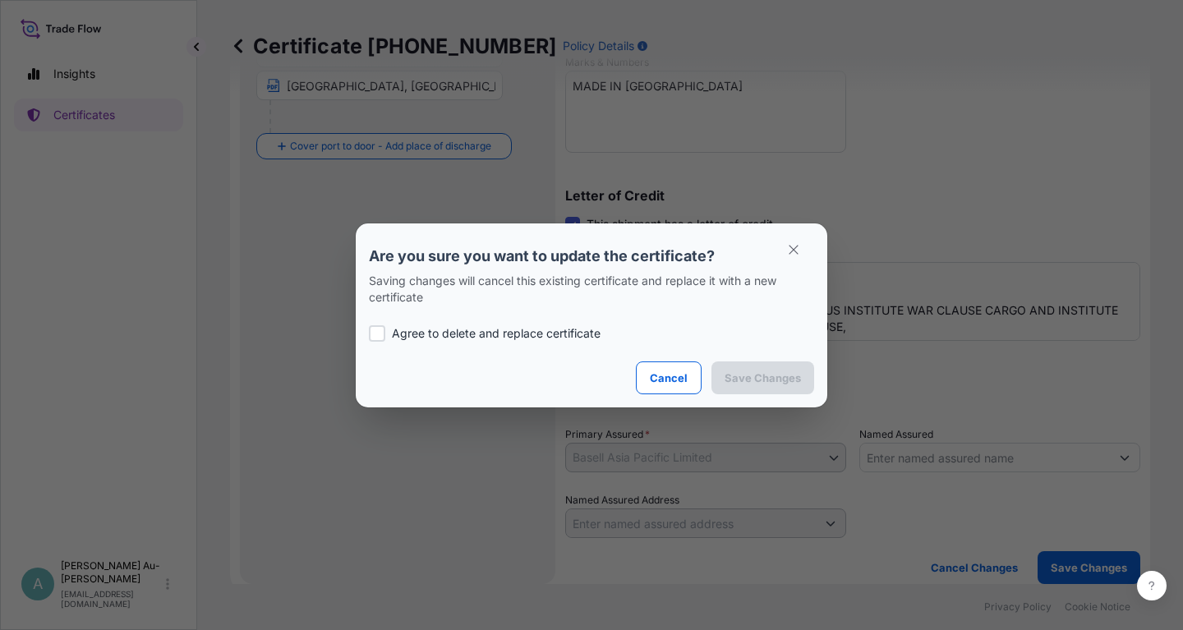
click at [390, 336] on label "Agree to delete and replace certificate" at bounding box center [591, 333] width 445 height 16
checkbox input "true"
click at [788, 379] on p "Save Changes" at bounding box center [763, 378] width 76 height 16
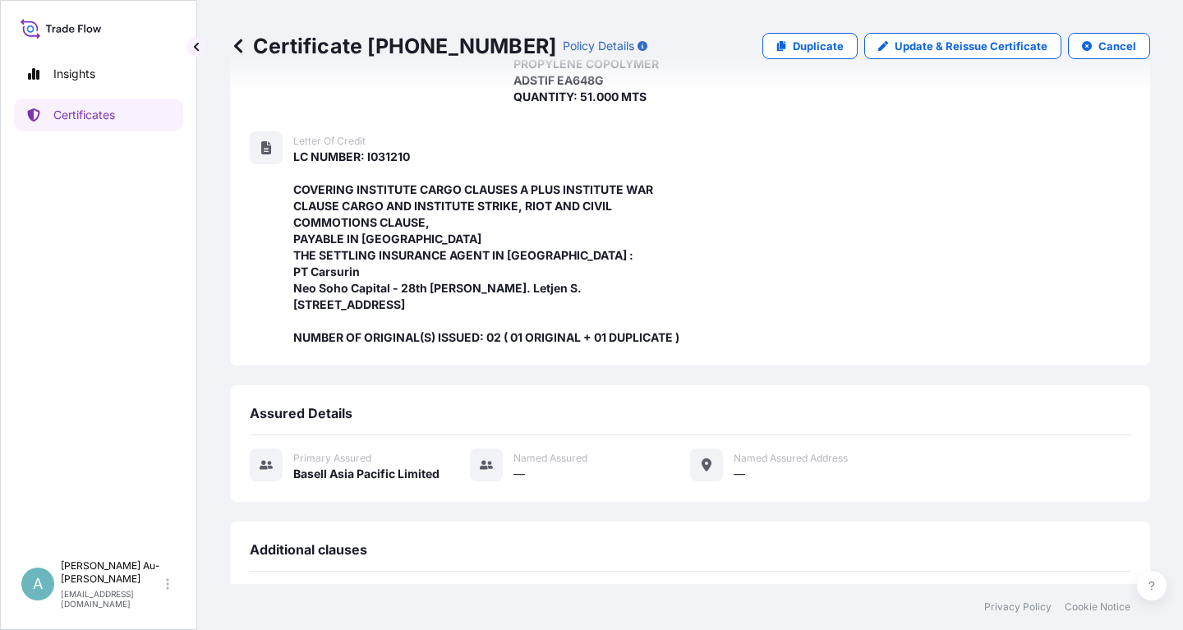
scroll to position [550, 0]
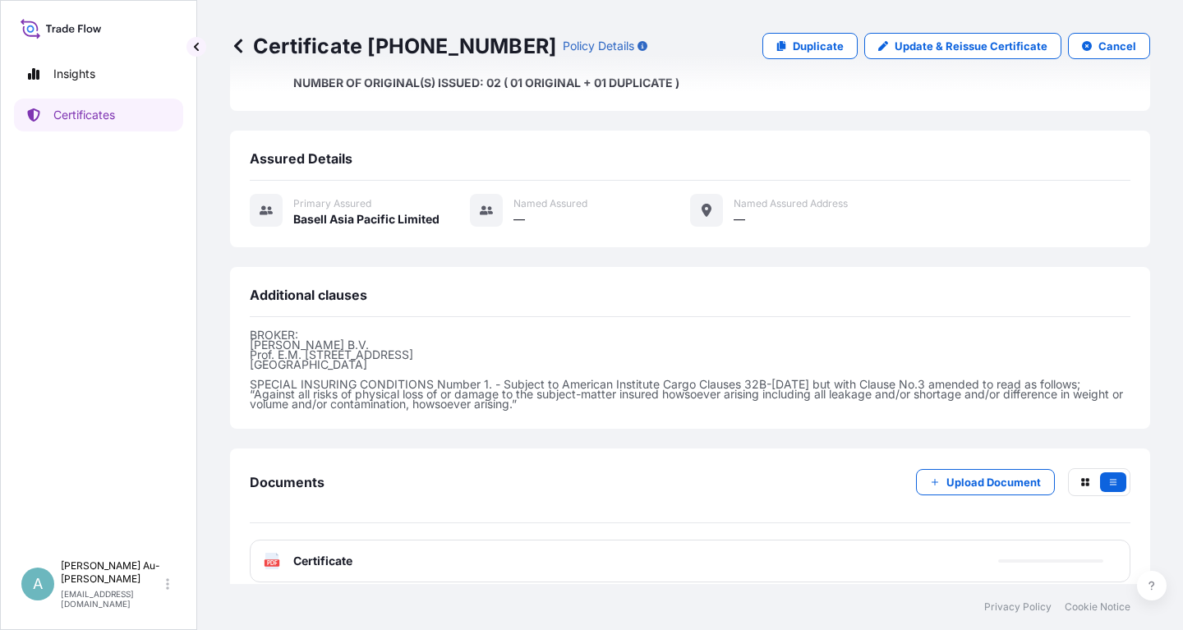
drag, startPoint x: 463, startPoint y: 420, endPoint x: 468, endPoint y: 440, distance: 20.3
drag, startPoint x: 326, startPoint y: 549, endPoint x: 309, endPoint y: 551, distance: 17.4
click at [325, 553] on span "Certificate" at bounding box center [322, 561] width 59 height 16
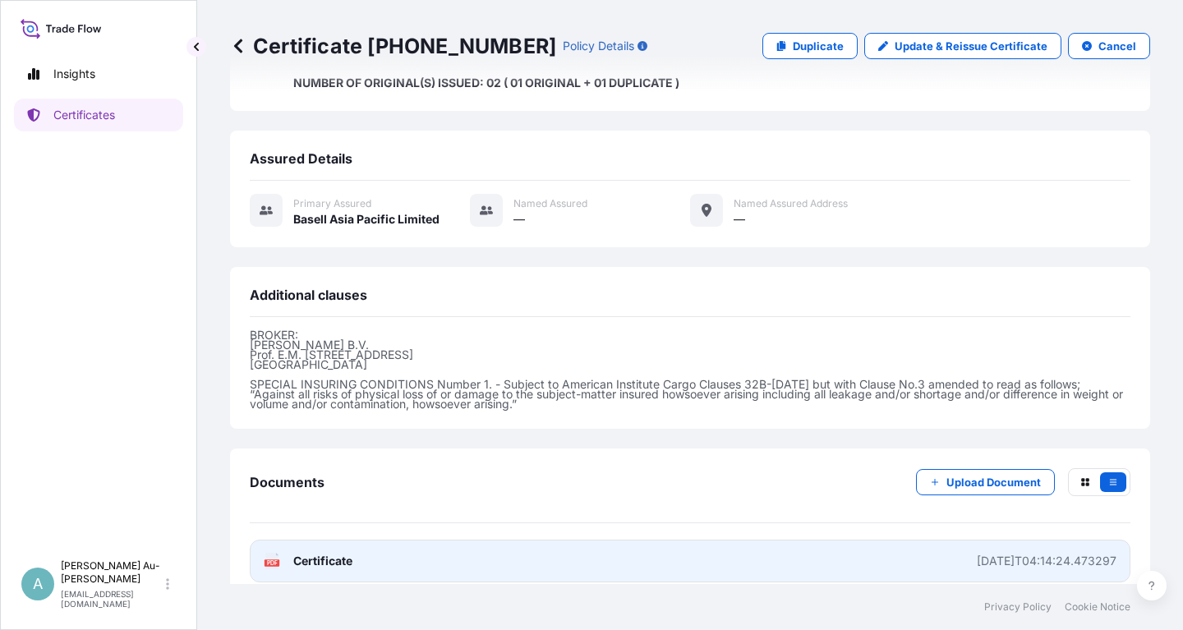
click at [326, 553] on span "Certificate" at bounding box center [322, 561] width 59 height 16
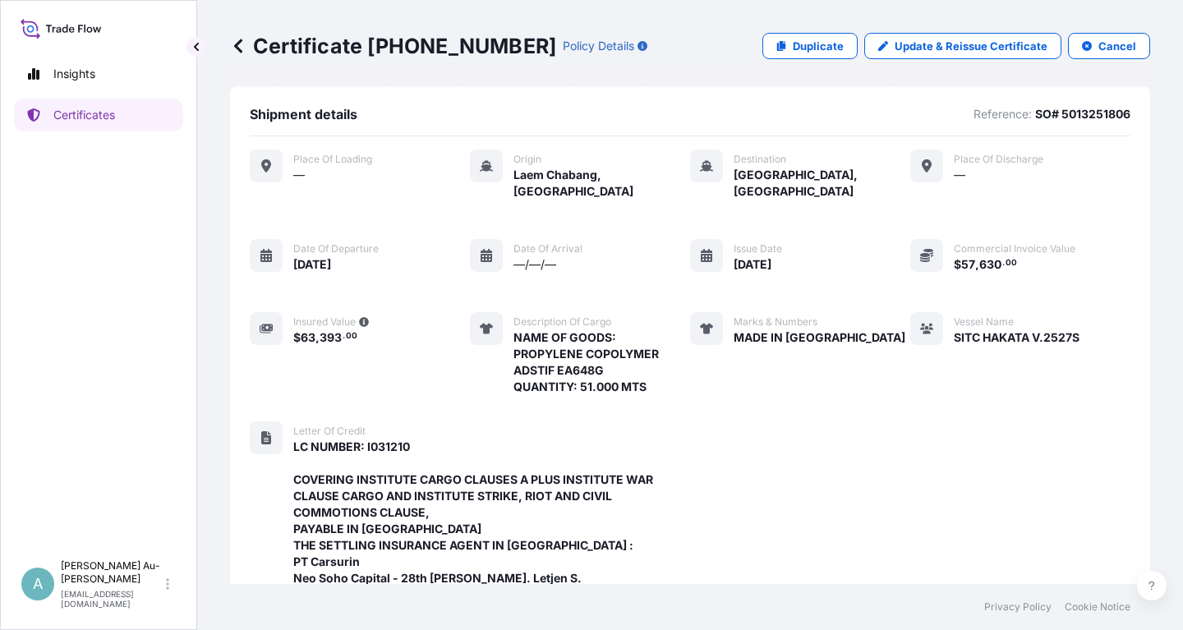
scroll to position [0, 0]
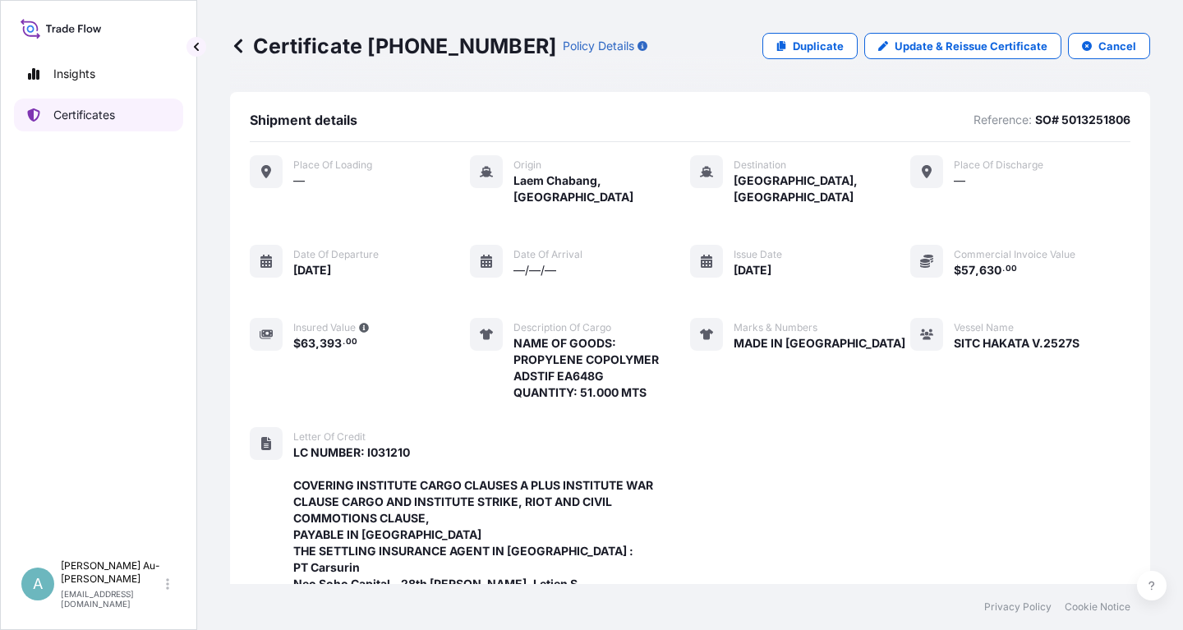
click at [86, 119] on p "Certificates" at bounding box center [84, 115] width 62 height 16
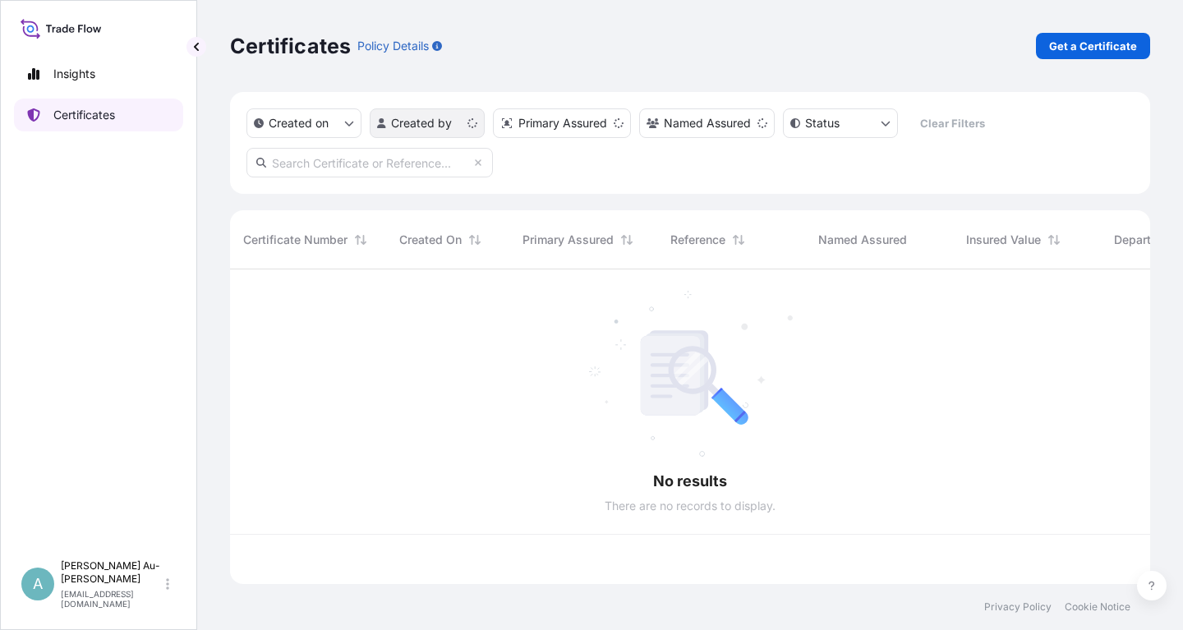
scroll to position [324, 920]
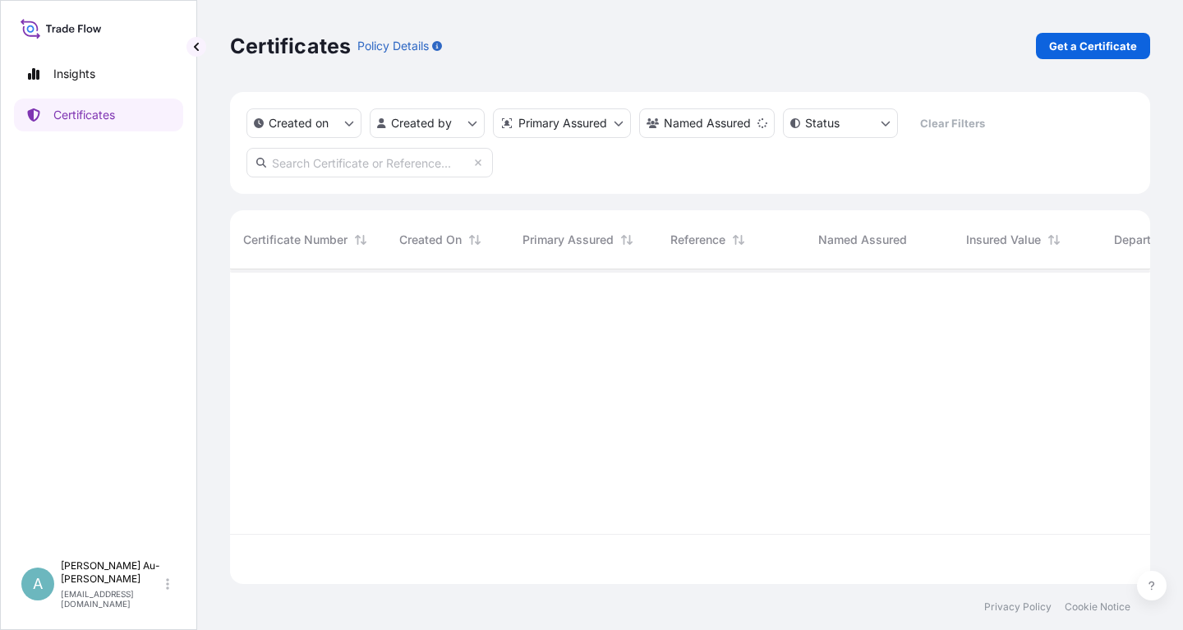
click at [333, 163] on input "text" at bounding box center [369, 163] width 246 height 30
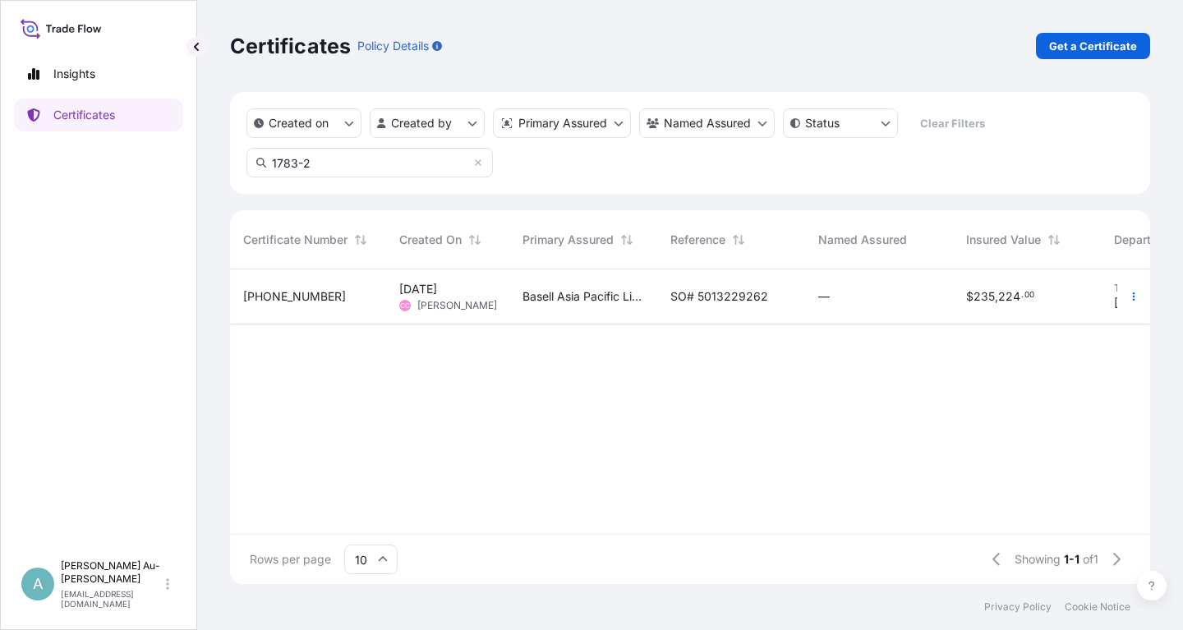
scroll to position [374, 920]
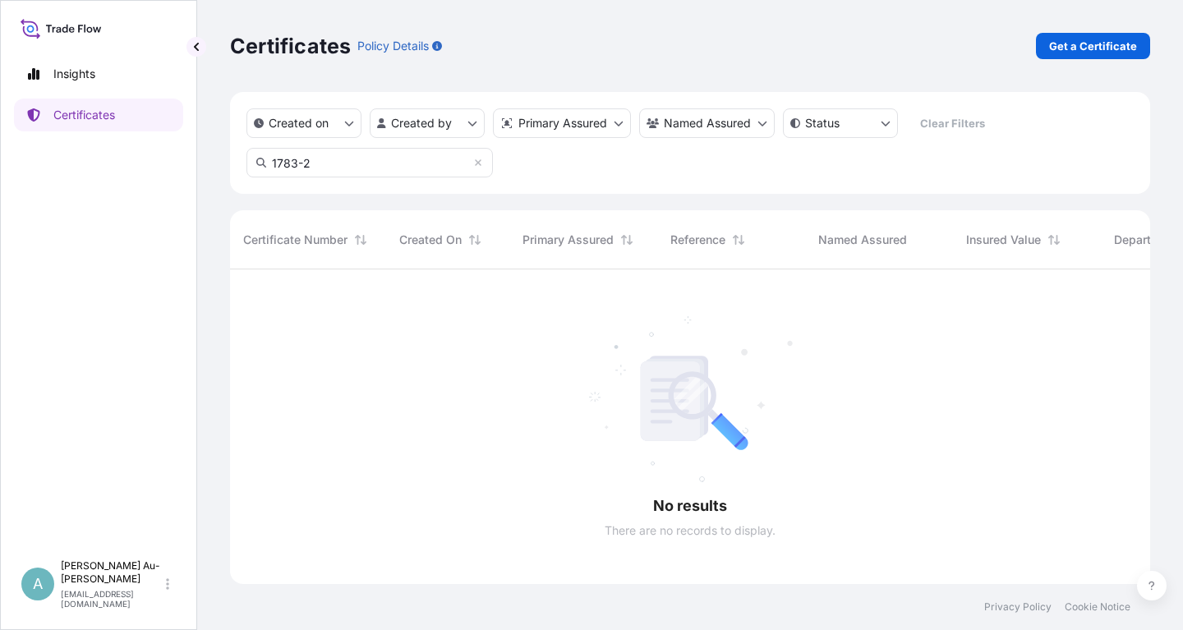
click at [666, 299] on div at bounding box center [850, 426] width 1241 height 315
click at [325, 160] on input "1783-2" at bounding box center [369, 163] width 246 height 30
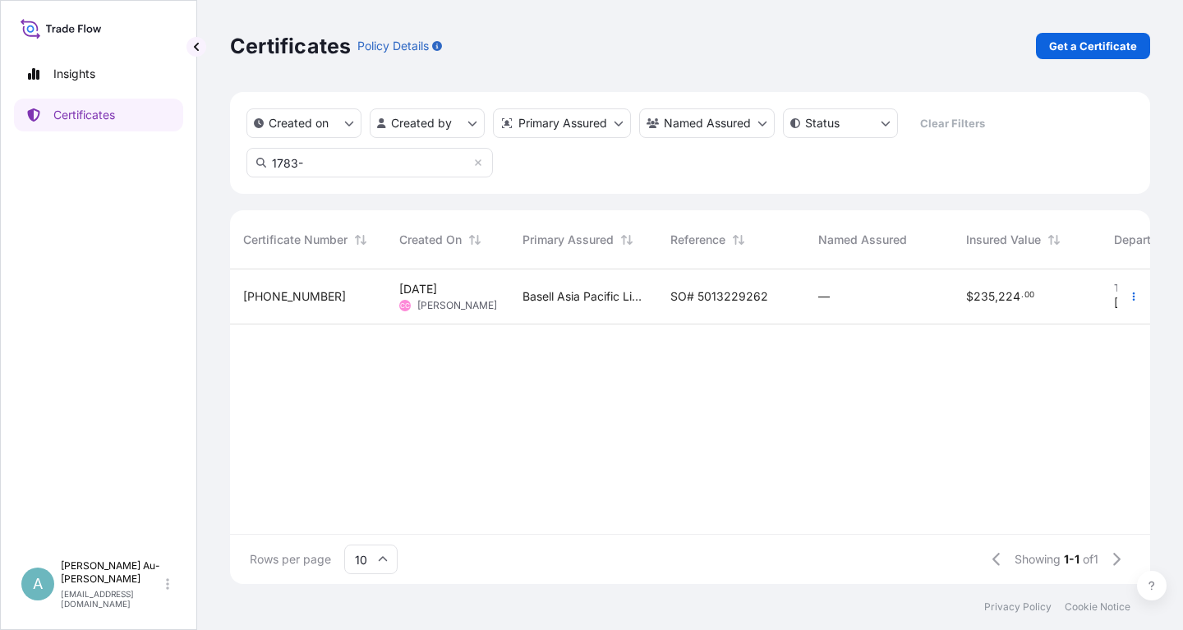
type input "1783-"
click at [698, 299] on span "SO# 5013229262" at bounding box center [719, 296] width 98 height 16
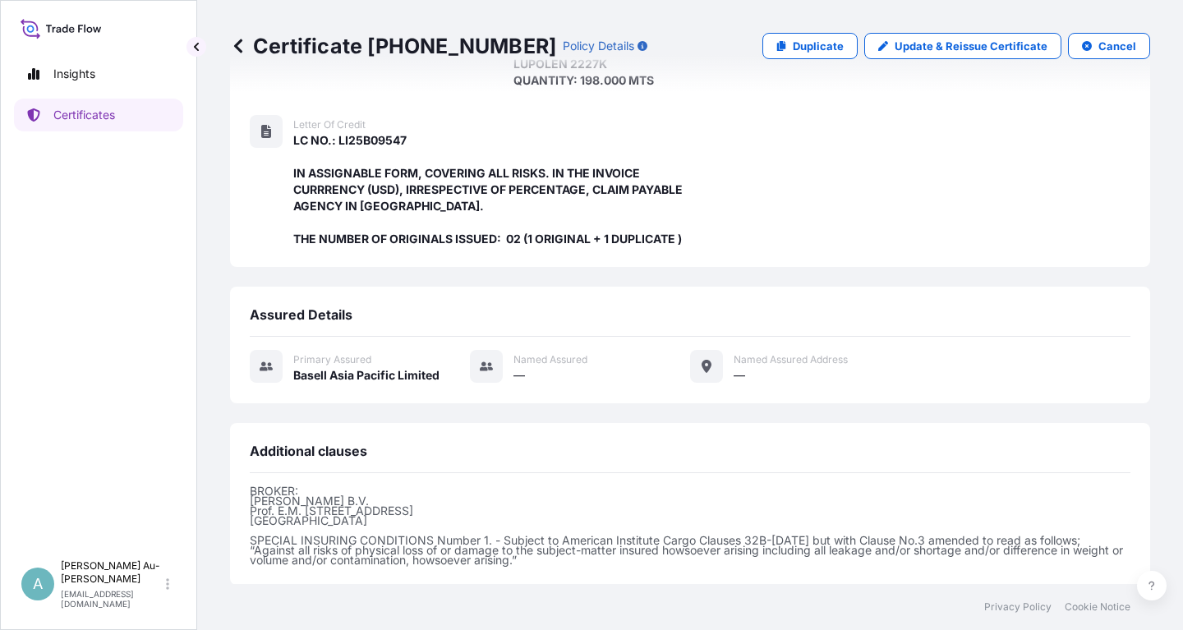
scroll to position [452, 0]
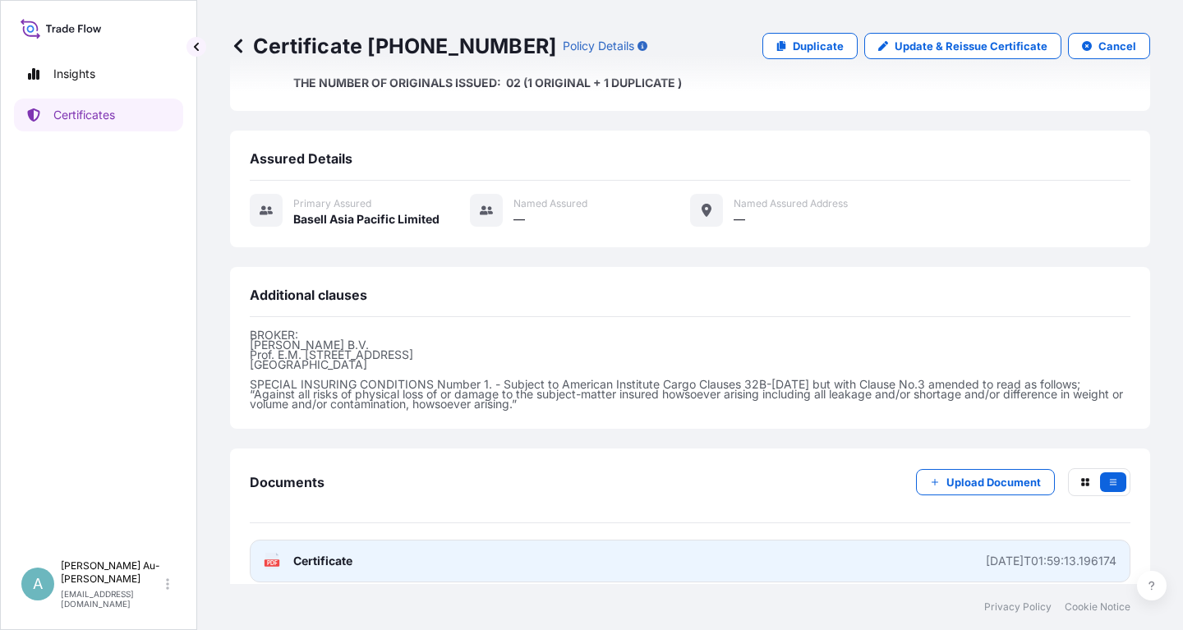
click at [413, 550] on link "PDF Certificate [DATE]T01:59:13.196174" at bounding box center [690, 561] width 881 height 43
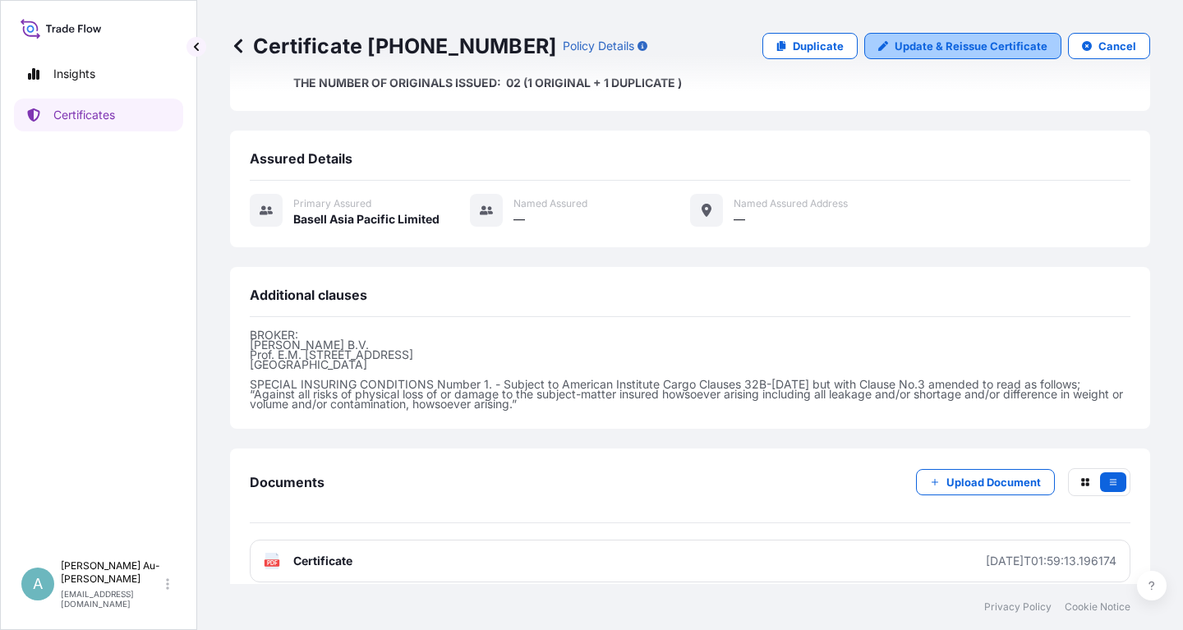
click at [933, 48] on p "Update & Reissue Certificate" at bounding box center [971, 46] width 153 height 16
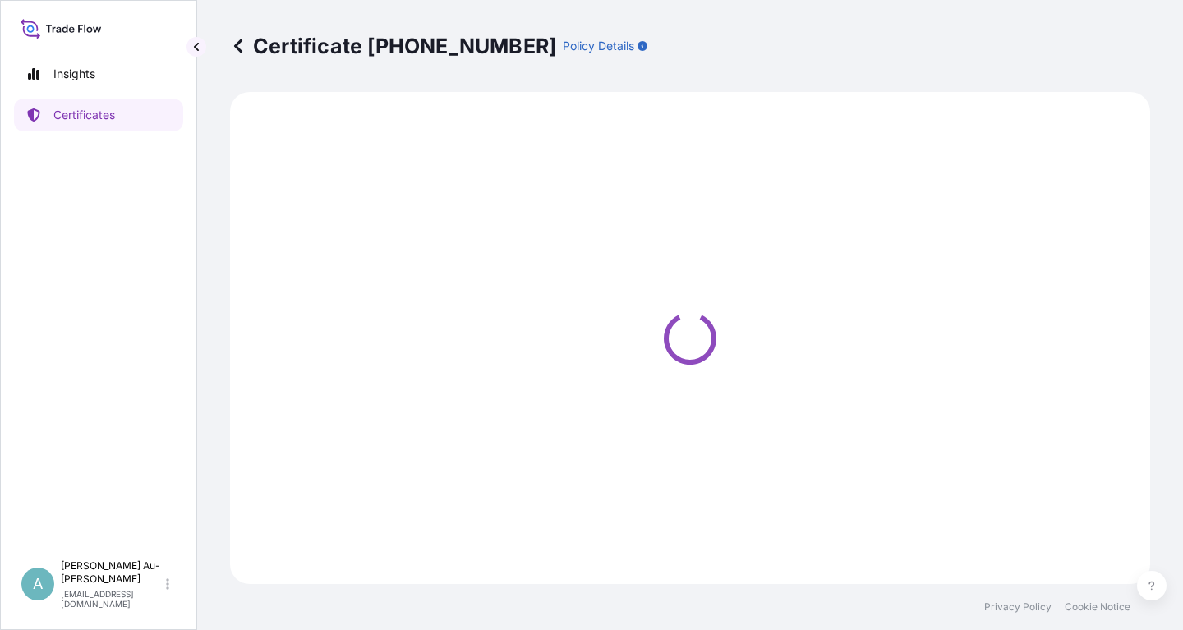
select select "Sea"
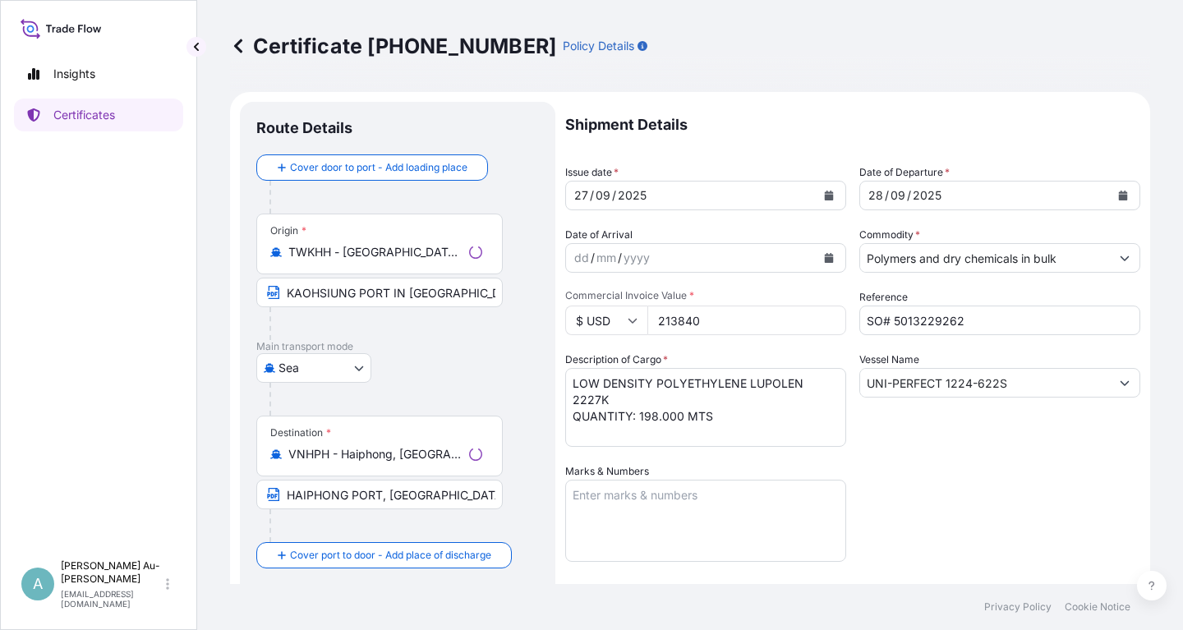
select select "32034"
click at [837, 193] on button "Calendar" at bounding box center [829, 195] width 26 height 26
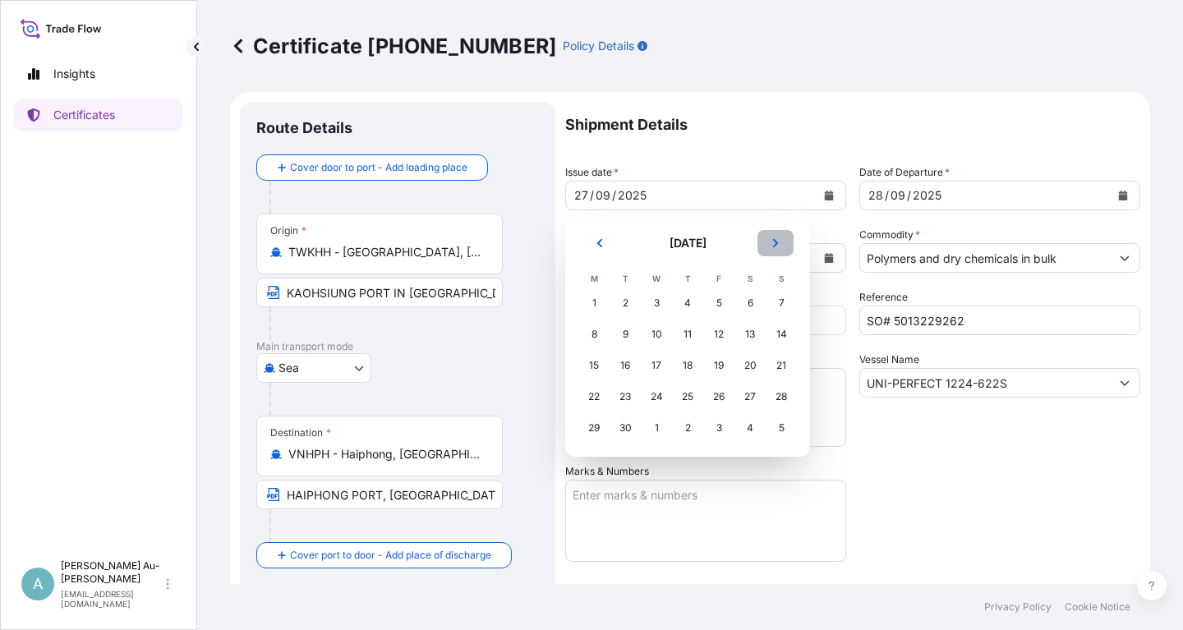
click at [772, 246] on icon "Next" at bounding box center [776, 243] width 10 height 10
click at [592, 335] on div "6" at bounding box center [594, 335] width 30 height 30
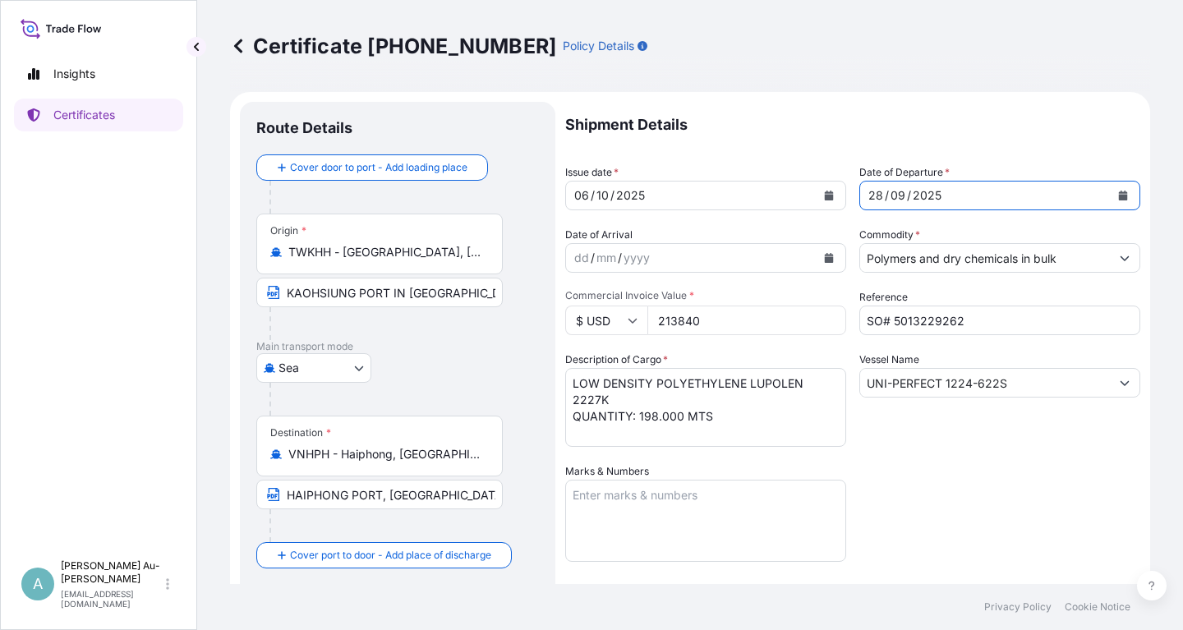
click at [1125, 194] on icon "Calendar" at bounding box center [1123, 196] width 10 height 10
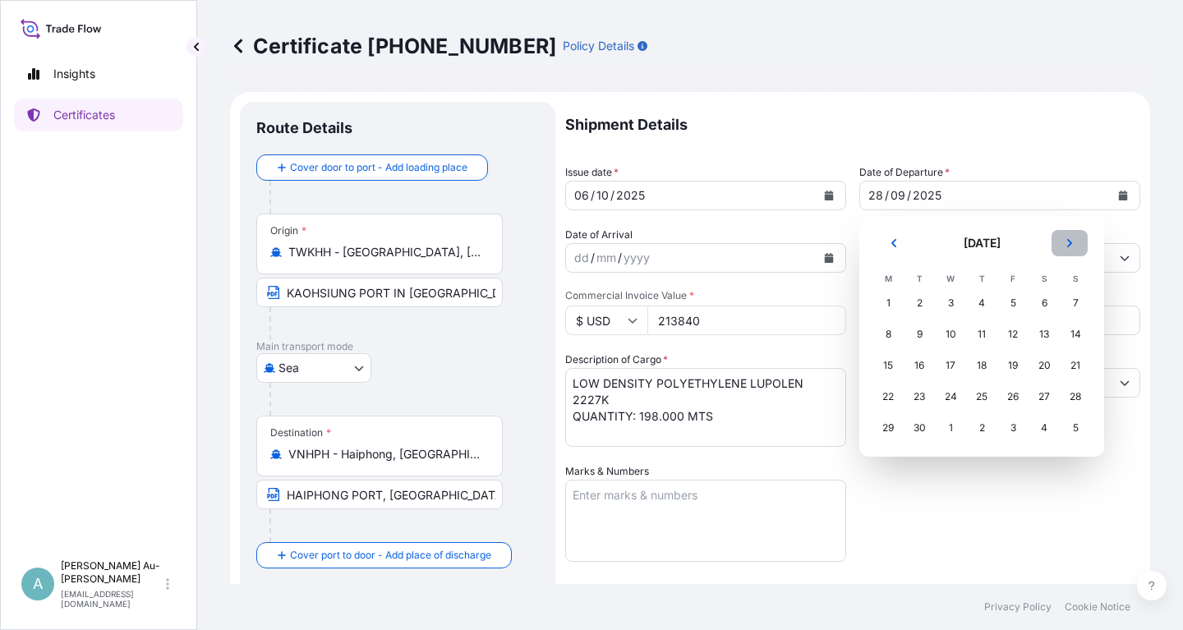
click at [1075, 245] on button "Next" at bounding box center [1070, 243] width 36 height 26
click at [919, 336] on div "7" at bounding box center [920, 335] width 30 height 30
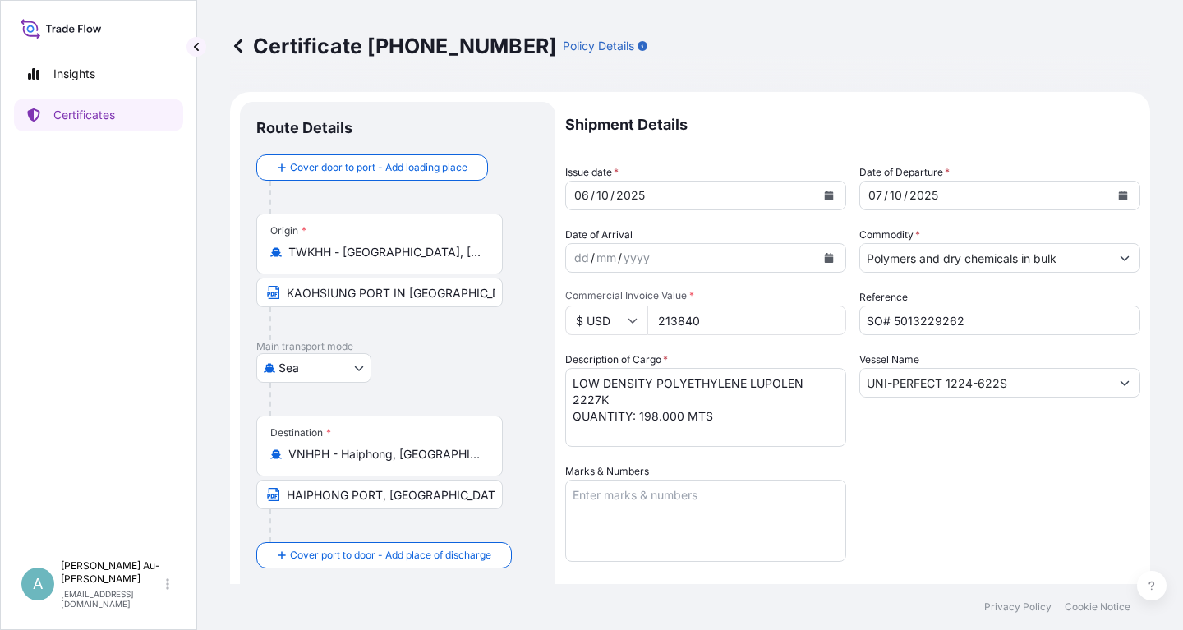
click at [937, 453] on div "Shipment Details Issue date * [DATE] Date of Departure * [DATE] Date of Arrival…" at bounding box center [852, 524] width 575 height 845
click at [966, 386] on input "UNI-PERFECT 1224-622S" at bounding box center [985, 383] width 250 height 30
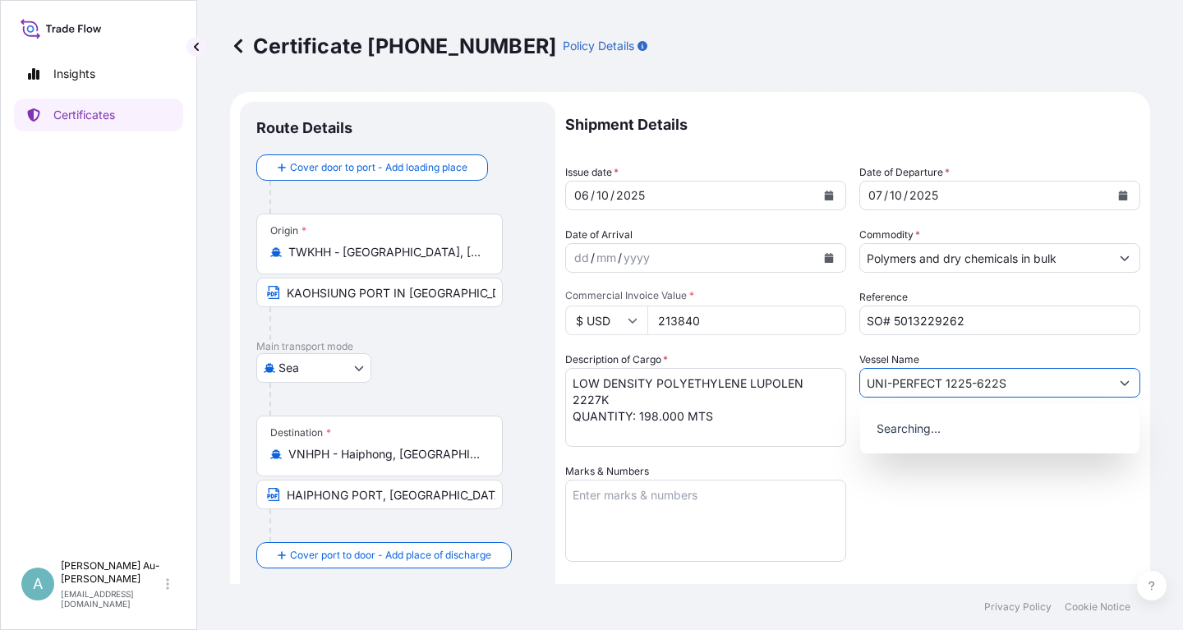
type input "UNI-PERFECT 1225-622S"
drag, startPoint x: 960, startPoint y: 520, endPoint x: 964, endPoint y: 513, distance: 8.5
click at [964, 513] on div "Shipment Details Issue date * [DATE] Date of Departure * [DATE] Date of Arrival…" at bounding box center [852, 524] width 575 height 845
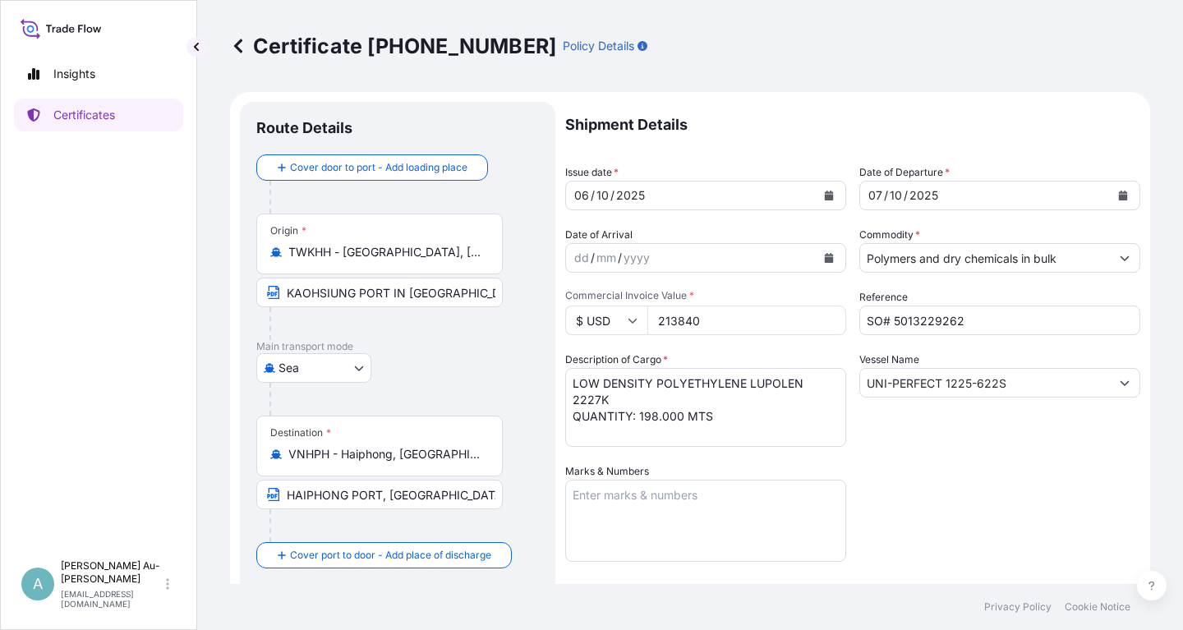
click at [991, 479] on div "Shipment Details Issue date * [DATE] Date of Departure * [DATE] Date of Arrival…" at bounding box center [852, 524] width 575 height 845
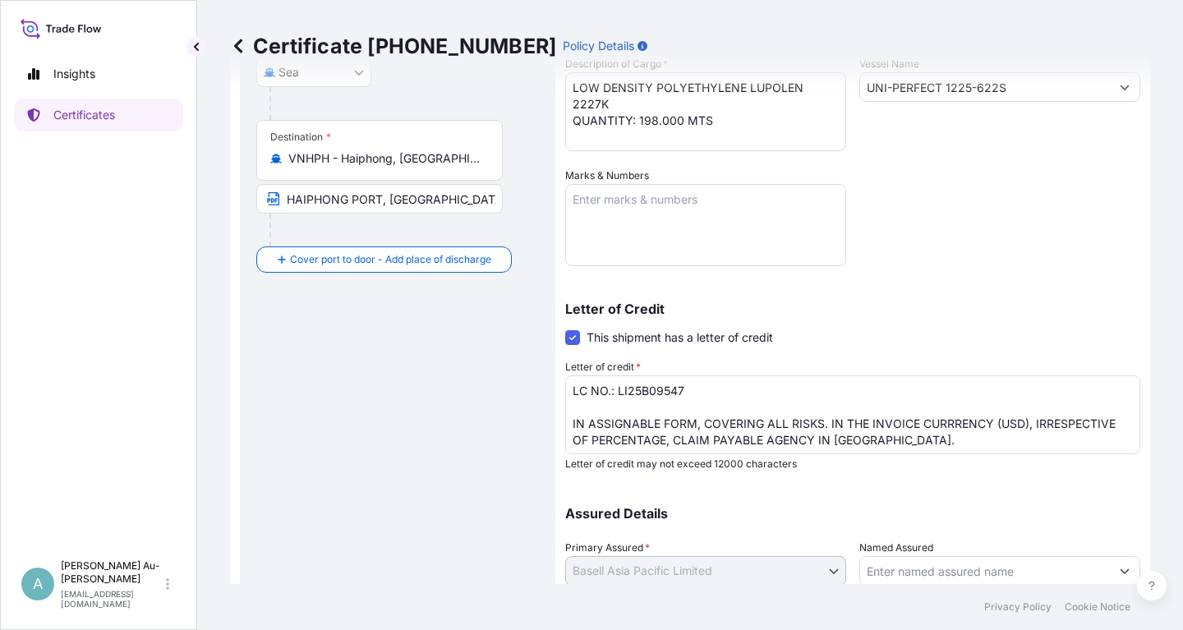
scroll to position [409, 0]
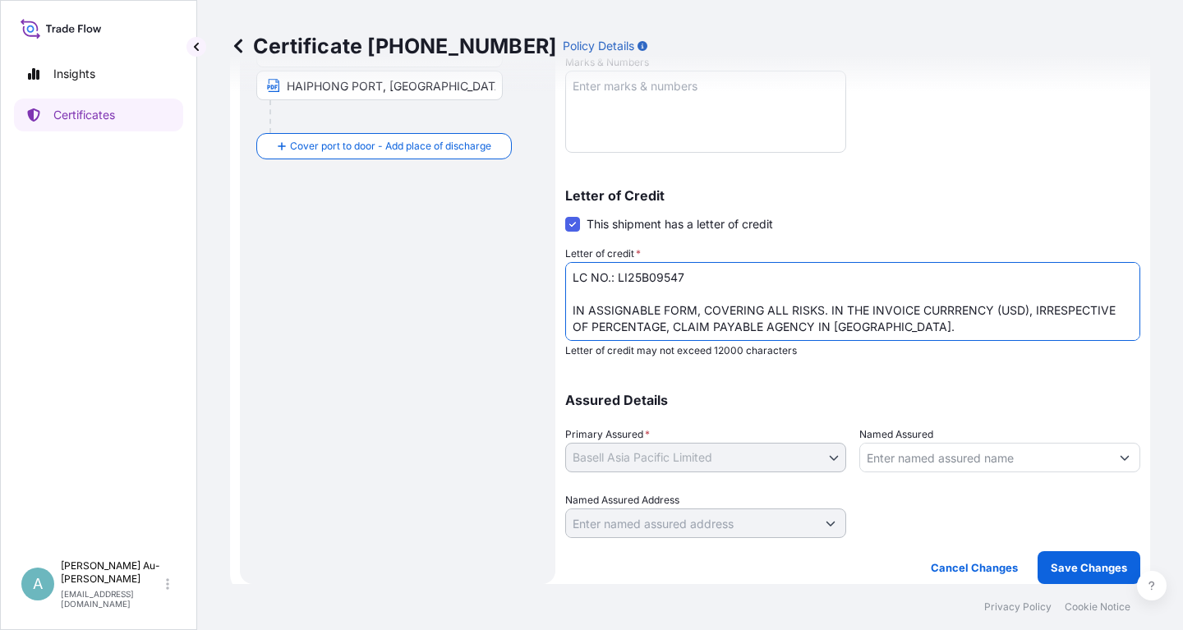
drag, startPoint x: 890, startPoint y: 325, endPoint x: 890, endPoint y: 341, distance: 15.6
click at [890, 329] on textarea "LC NO.: LI25B09547 IN ASSIGNABLE FORM, COVERING ALL RISKS. IN THE INVOICE CURRR…" at bounding box center [852, 301] width 575 height 79
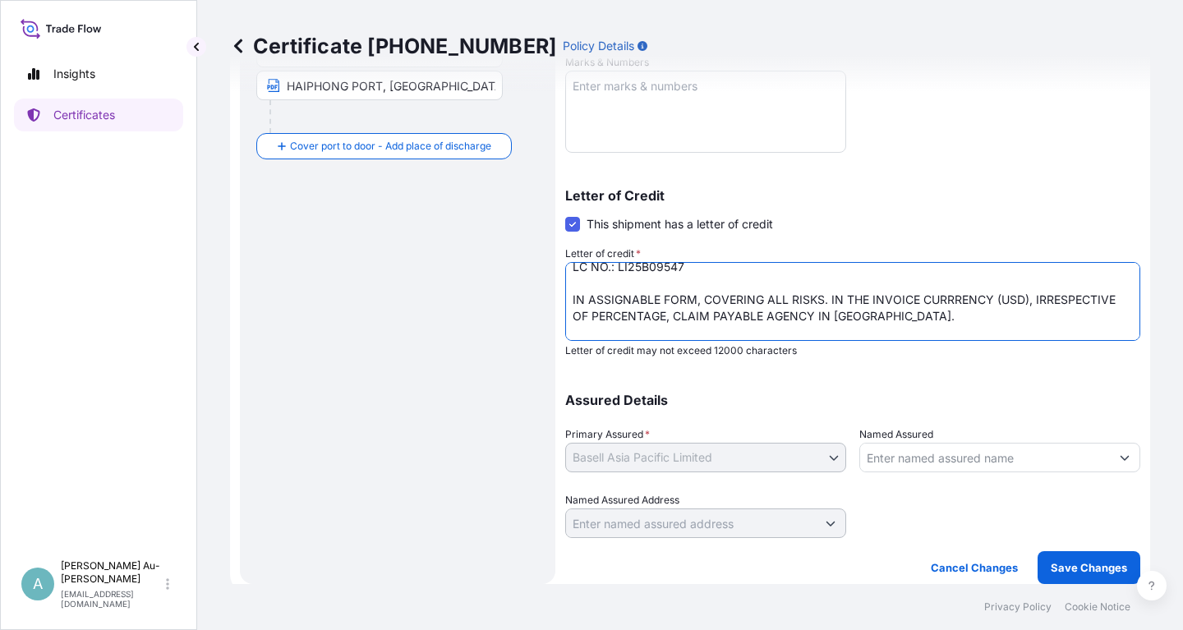
paste textarea "Baoviet Insurance [STREET_ADDRESS][PERSON_NAME][PERSON_NAME][PERSON_NAME][PERSO…"
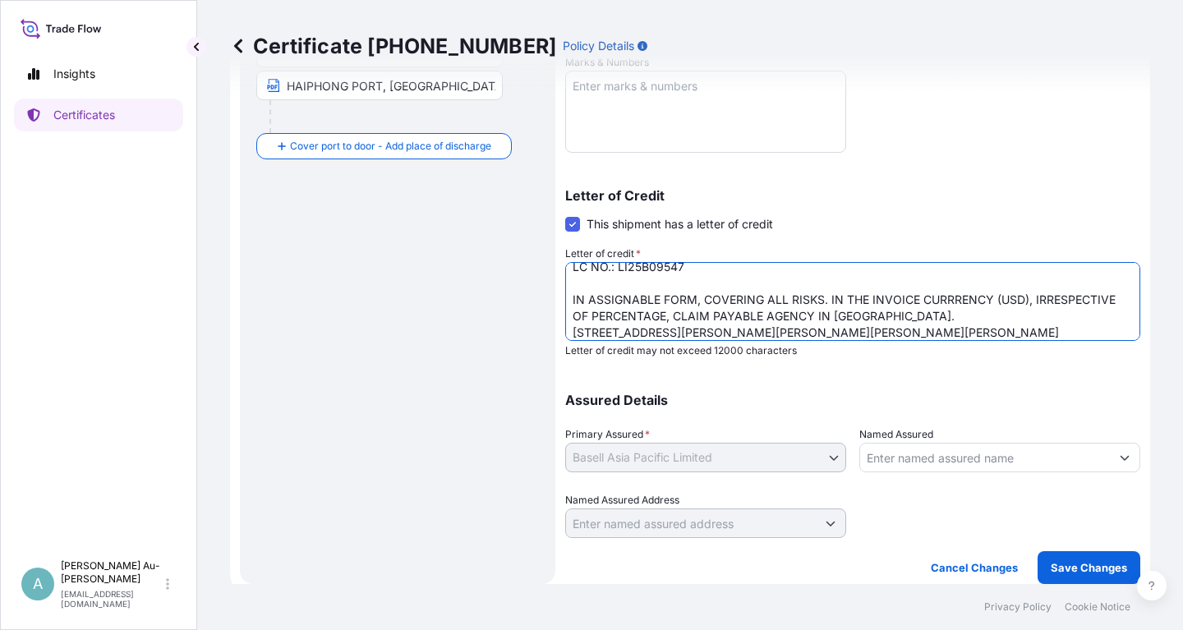
scroll to position [27, 0]
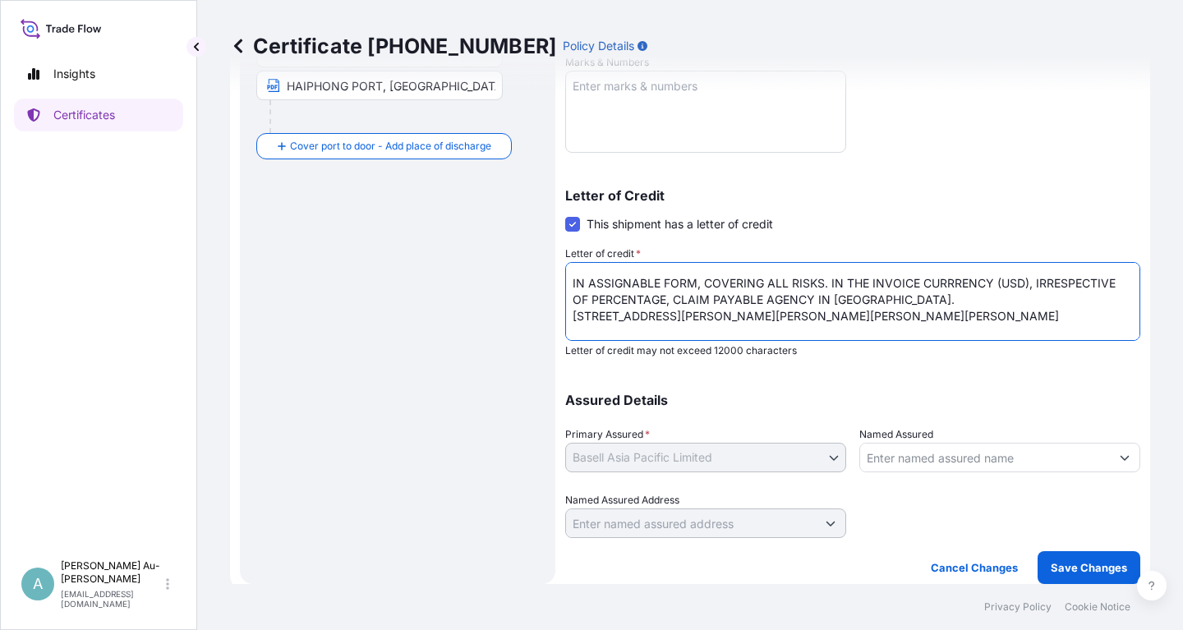
drag, startPoint x: 873, startPoint y: 298, endPoint x: 850, endPoint y: 325, distance: 35.5
click at [865, 306] on textarea "LC NO.: LI25B09547 IN ASSIGNABLE FORM, COVERING ALL RISKS. IN THE INVOICE CURRR…" at bounding box center [852, 301] width 575 height 79
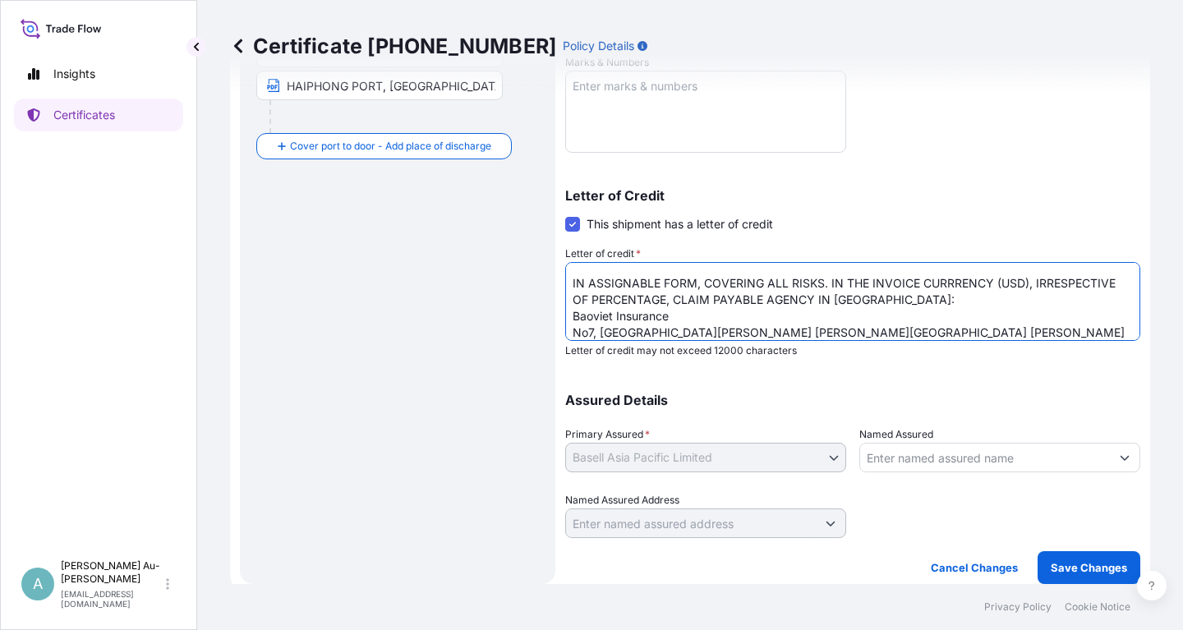
scroll to position [84, 0]
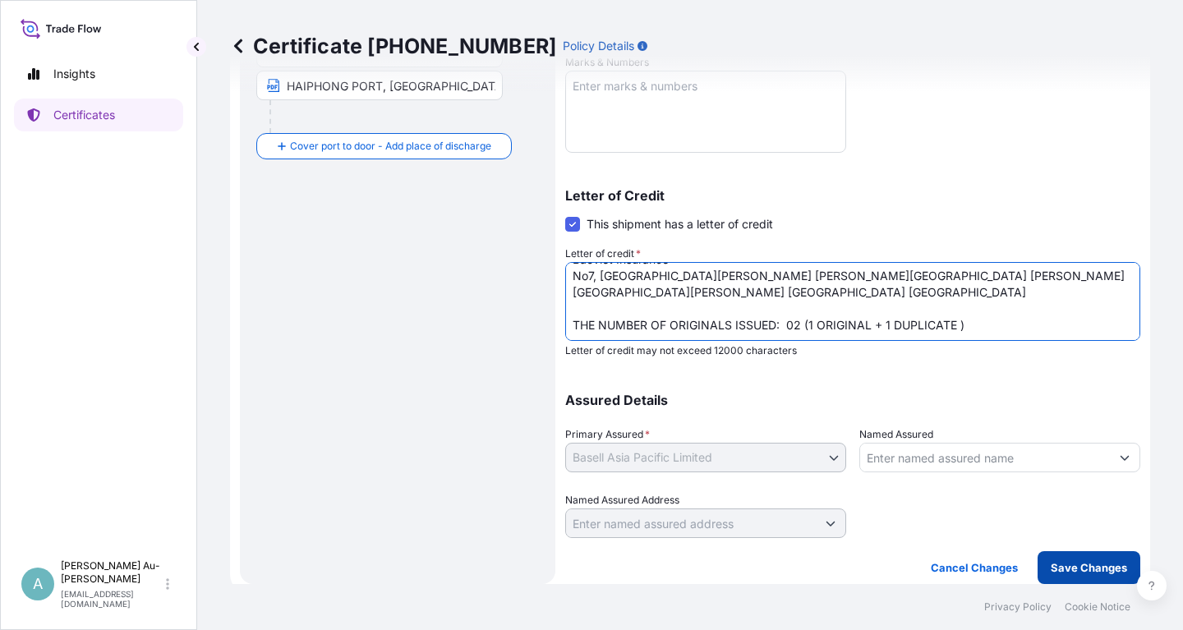
type textarea "LC NO.: LI25B09547 IN ASSIGNABLE FORM, COVERING ALL RISKS. IN THE INVOICE CURRR…"
click at [1084, 567] on p "Save Changes" at bounding box center [1089, 568] width 76 height 16
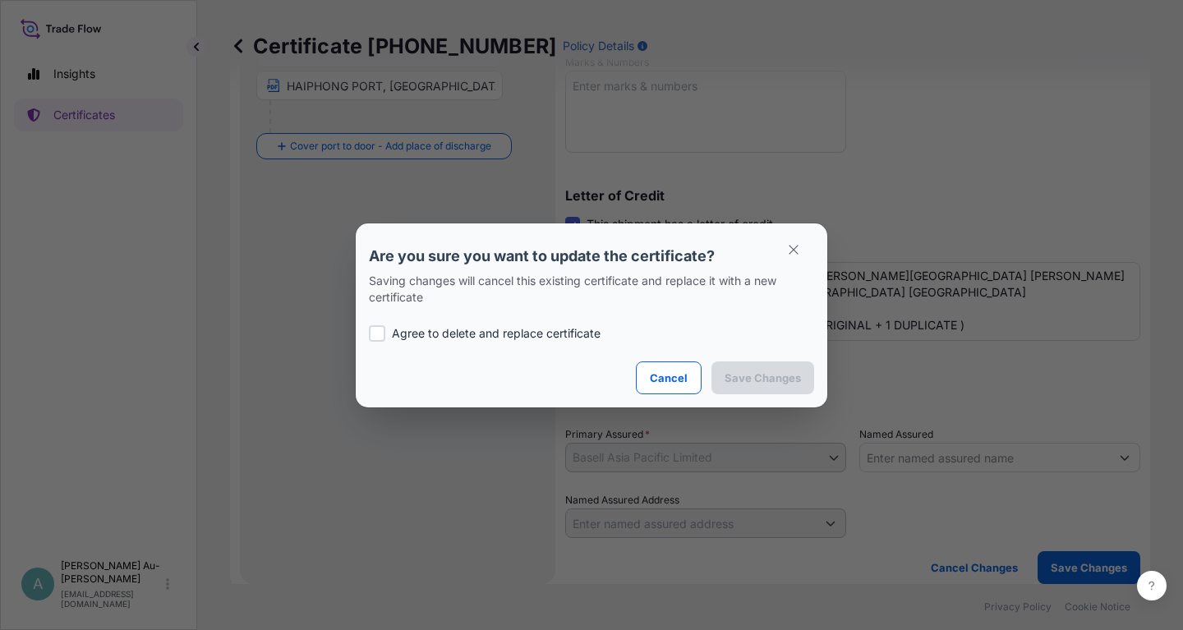
click at [523, 335] on p "Agree to delete and replace certificate" at bounding box center [496, 333] width 209 height 16
checkbox input "true"
click at [730, 377] on p "Save Changes" at bounding box center [763, 378] width 76 height 16
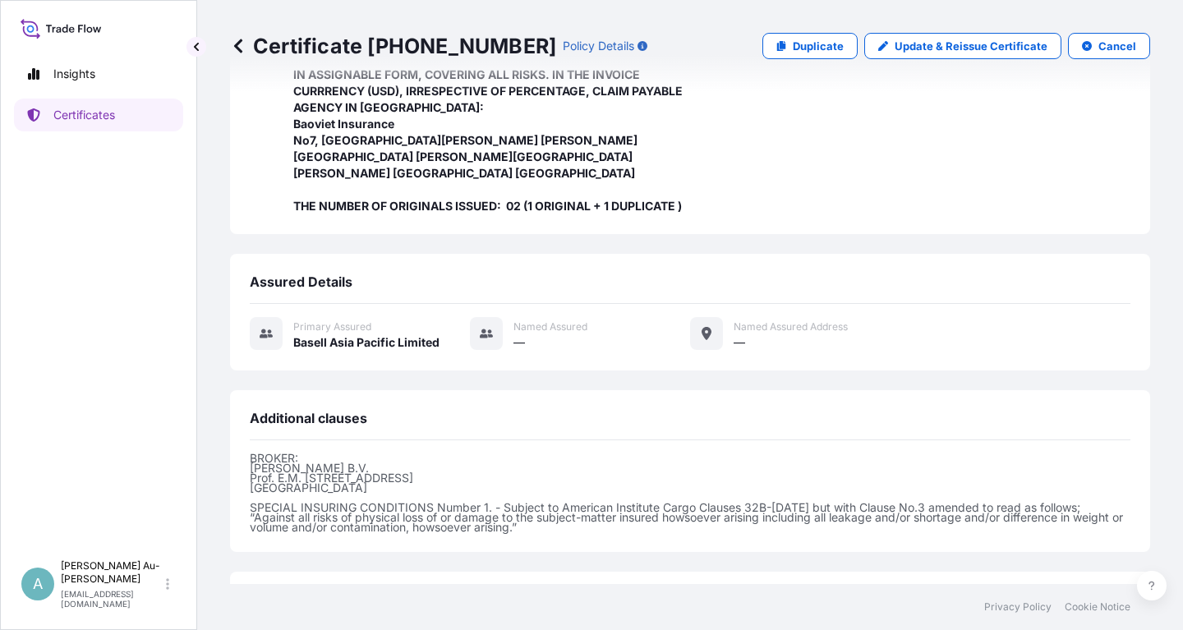
scroll to position [501, 0]
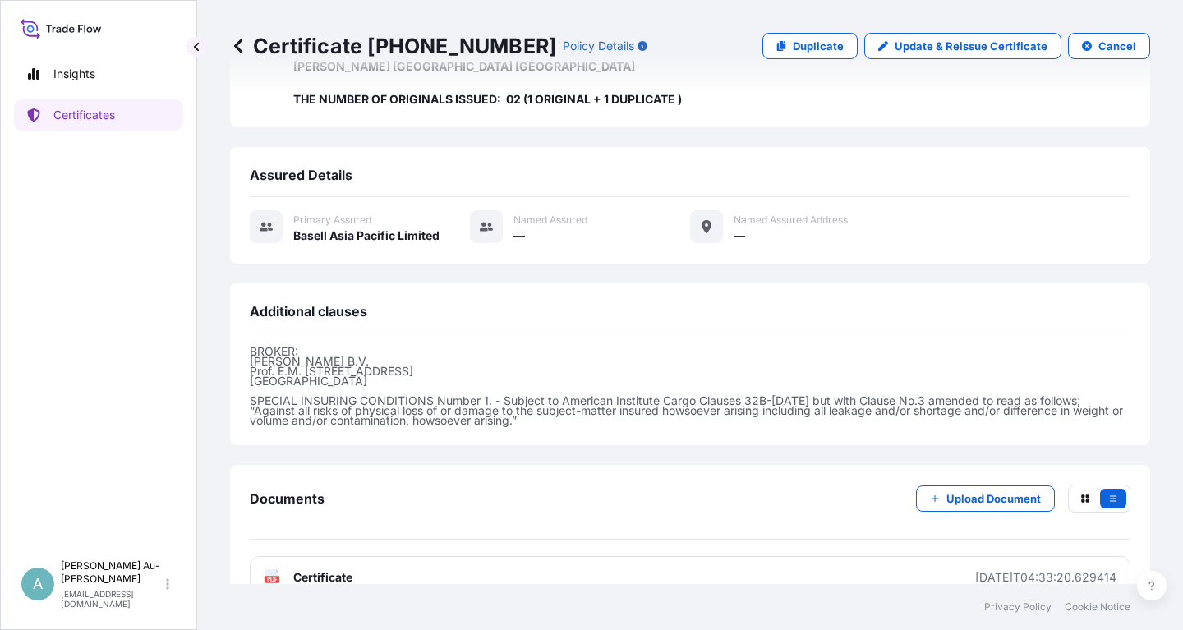
click at [352, 556] on link "PDF Certificate [DATE]T04:33:20.629414" at bounding box center [690, 577] width 881 height 43
click at [956, 47] on p "Update & Reissue Certificate" at bounding box center [971, 46] width 153 height 16
select select "Sea"
select select "32034"
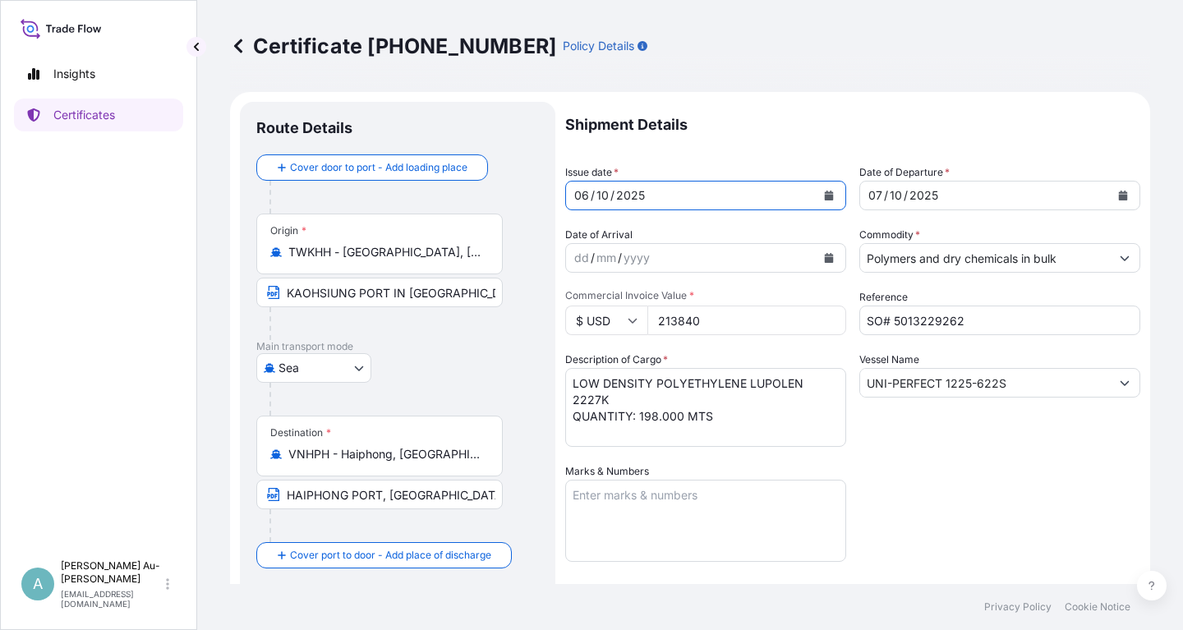
click at [826, 191] on icon "Calendar" at bounding box center [829, 196] width 10 height 10
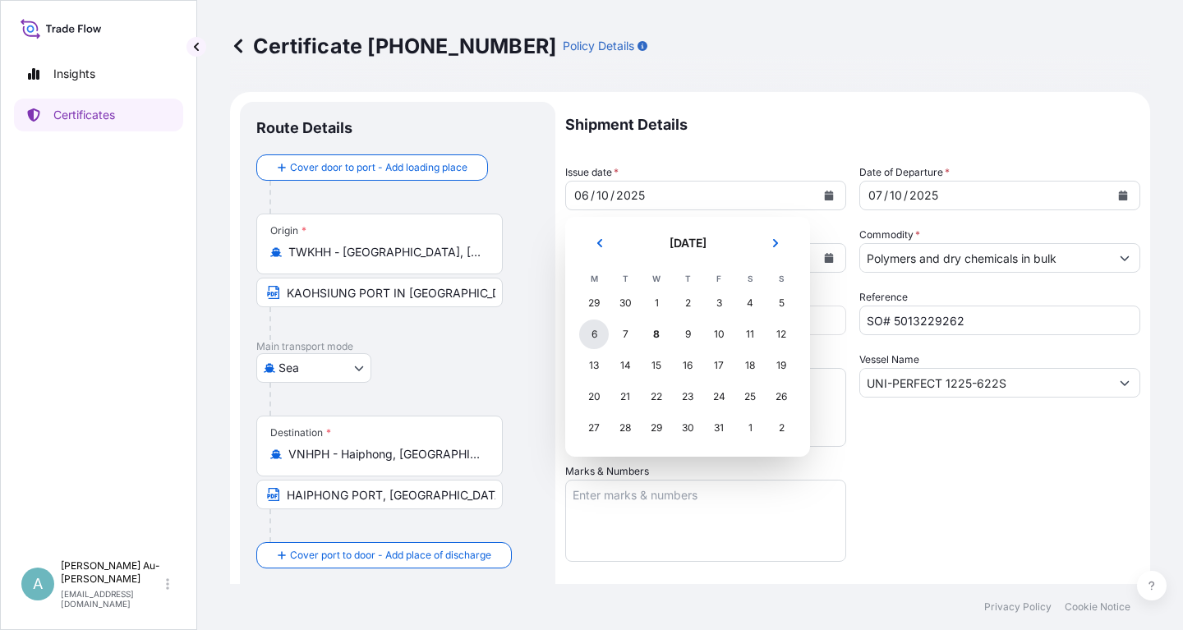
click at [596, 339] on div "6" at bounding box center [594, 335] width 30 height 30
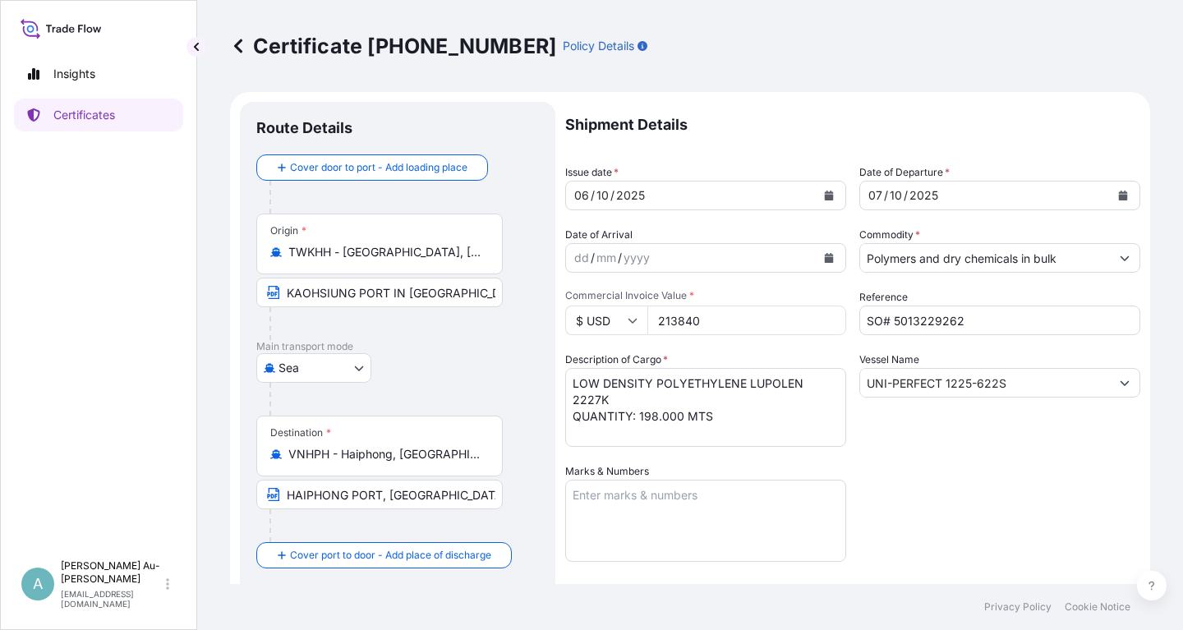
drag, startPoint x: 947, startPoint y: 441, endPoint x: 882, endPoint y: 377, distance: 91.2
click at [939, 434] on div "Vessel Name UNI-PERFECT 1225-622S" at bounding box center [999, 399] width 281 height 95
click at [997, 385] on input "UNI-PERFECT 1225-622S" at bounding box center [985, 383] width 250 height 30
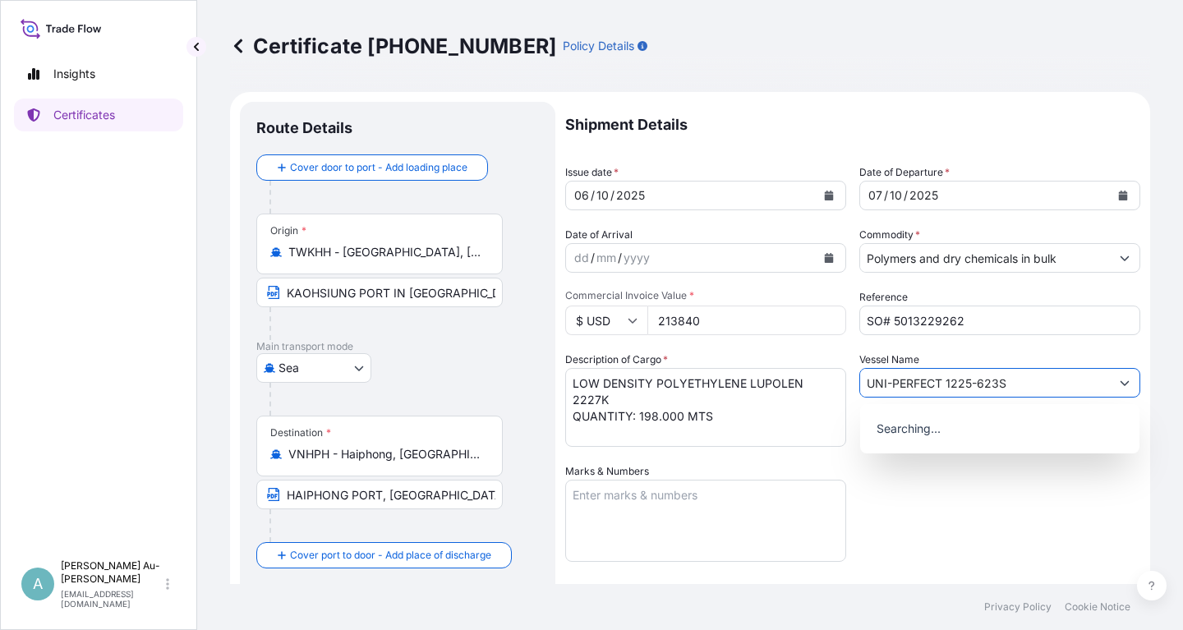
type input "UNI-PERFECT 1225-623S"
drag, startPoint x: 975, startPoint y: 500, endPoint x: 968, endPoint y: 495, distance: 8.9
click at [968, 495] on div "Shipment Details Issue date * [DATE] Date of Departure * [DATE] Date of Arrival…" at bounding box center [852, 524] width 575 height 845
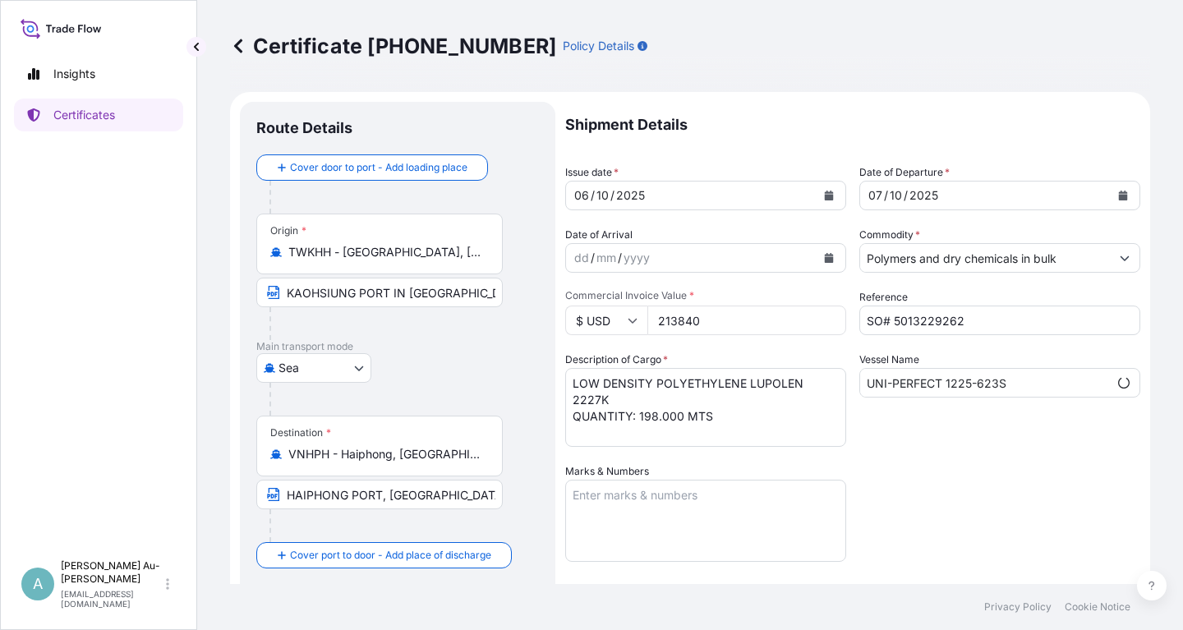
scroll to position [409, 0]
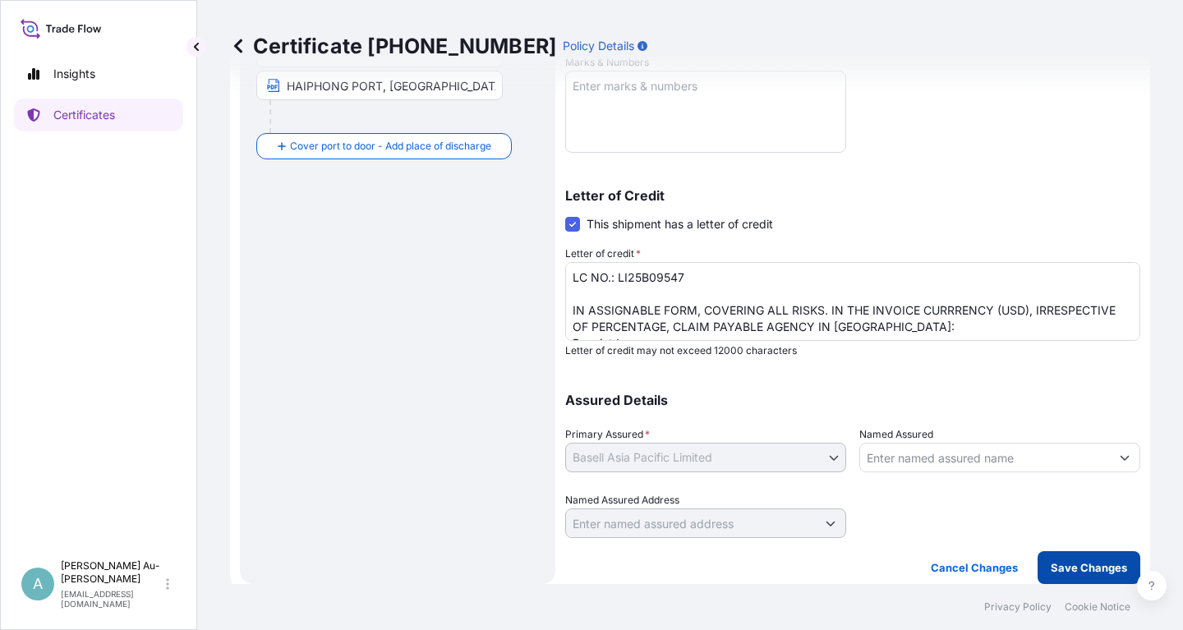
click at [1074, 568] on p "Save Changes" at bounding box center [1089, 568] width 76 height 16
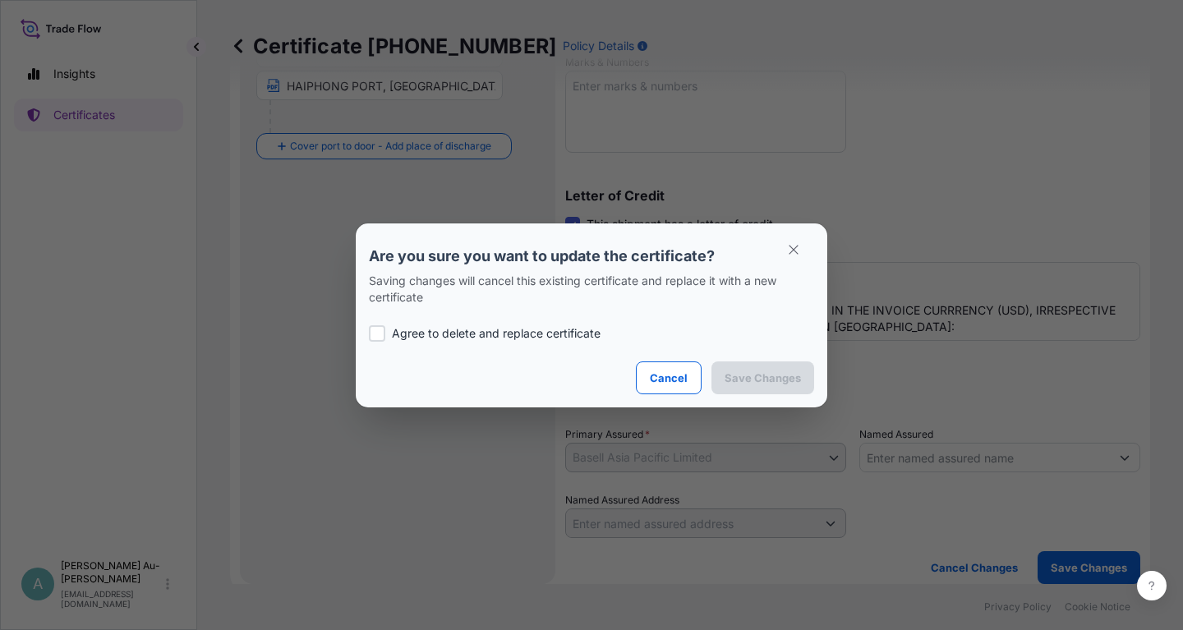
click at [454, 334] on p "Agree to delete and replace certificate" at bounding box center [496, 333] width 209 height 16
checkbox input "true"
click at [732, 369] on button "Save Changes" at bounding box center [763, 378] width 103 height 33
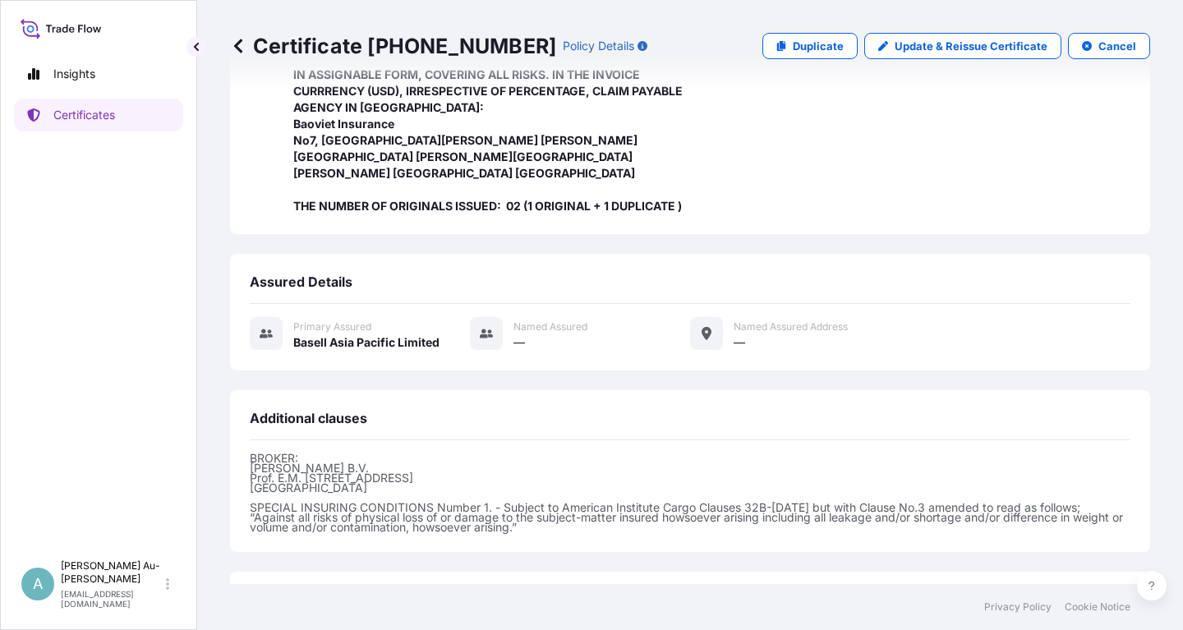
scroll to position [501, 0]
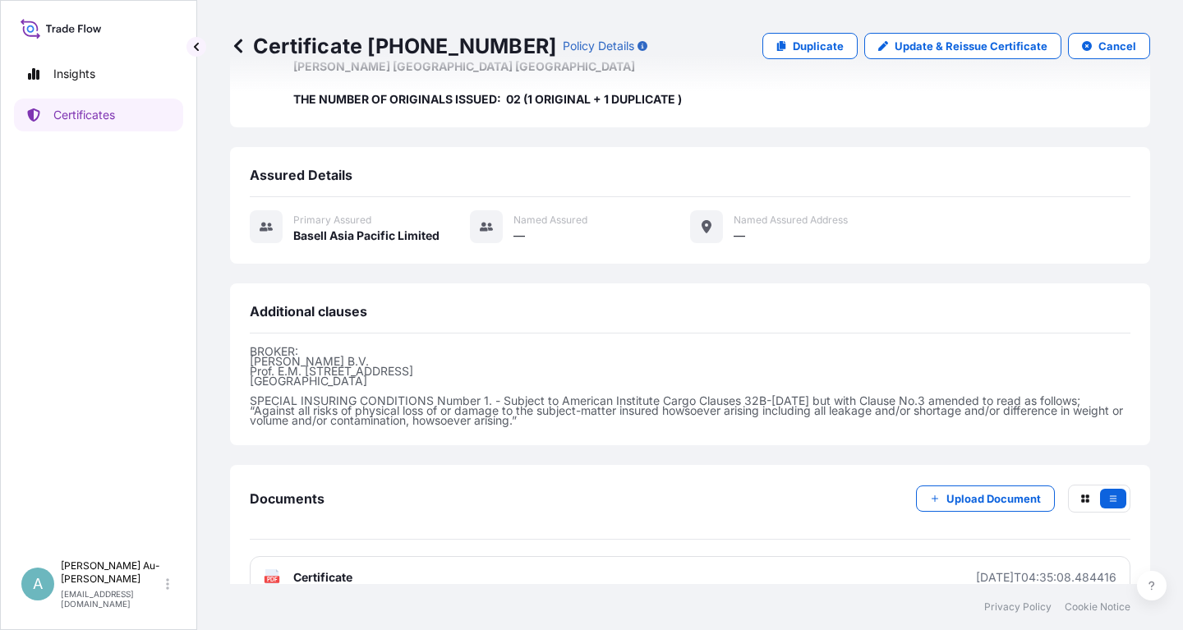
click at [392, 556] on link "PDF Certificate [DATE]T04:35:08.484416" at bounding box center [690, 577] width 881 height 43
